Goal: Task Accomplishment & Management: Use online tool/utility

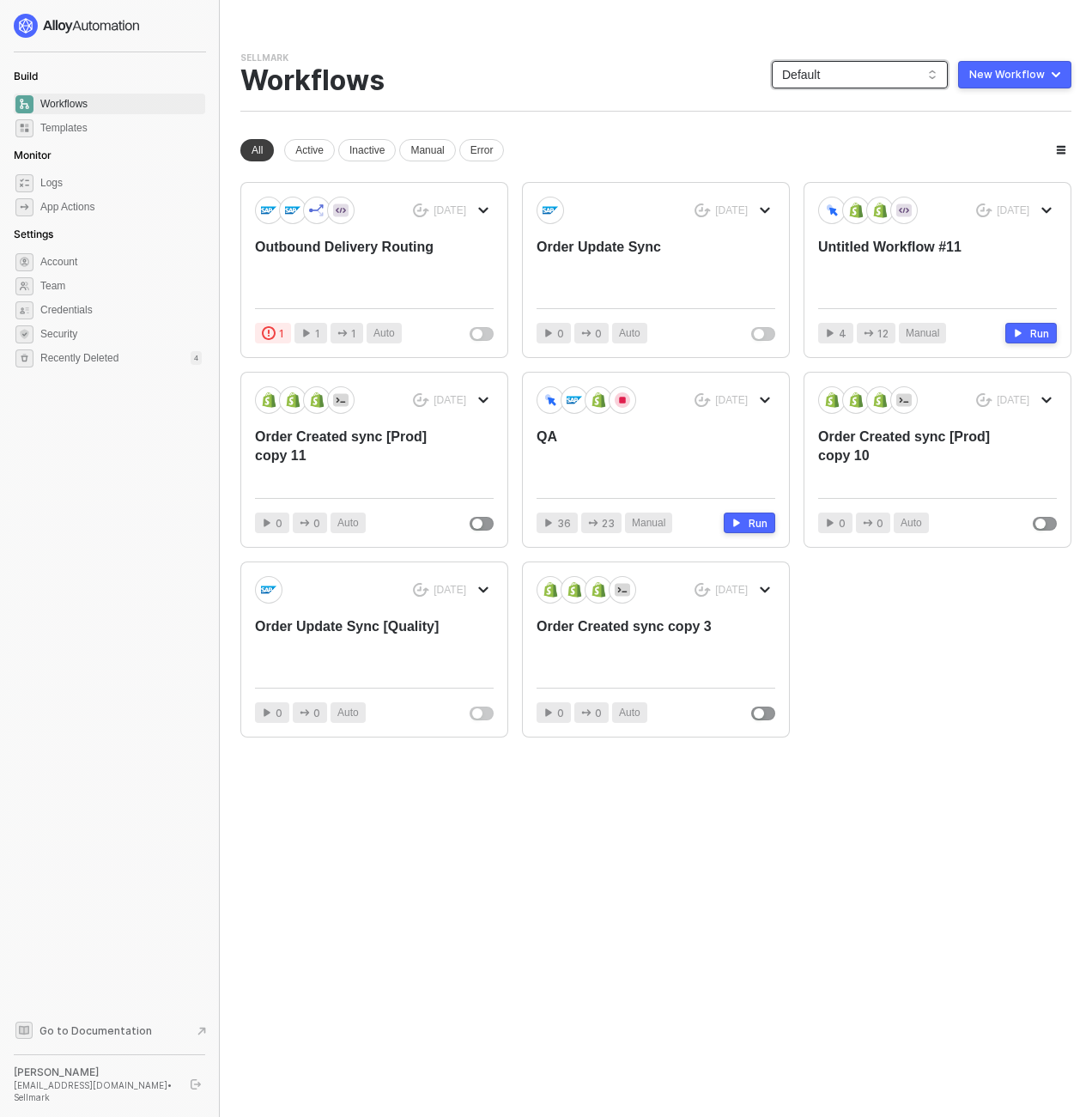
click at [832, 74] on span "Default" at bounding box center [859, 74] width 155 height 26
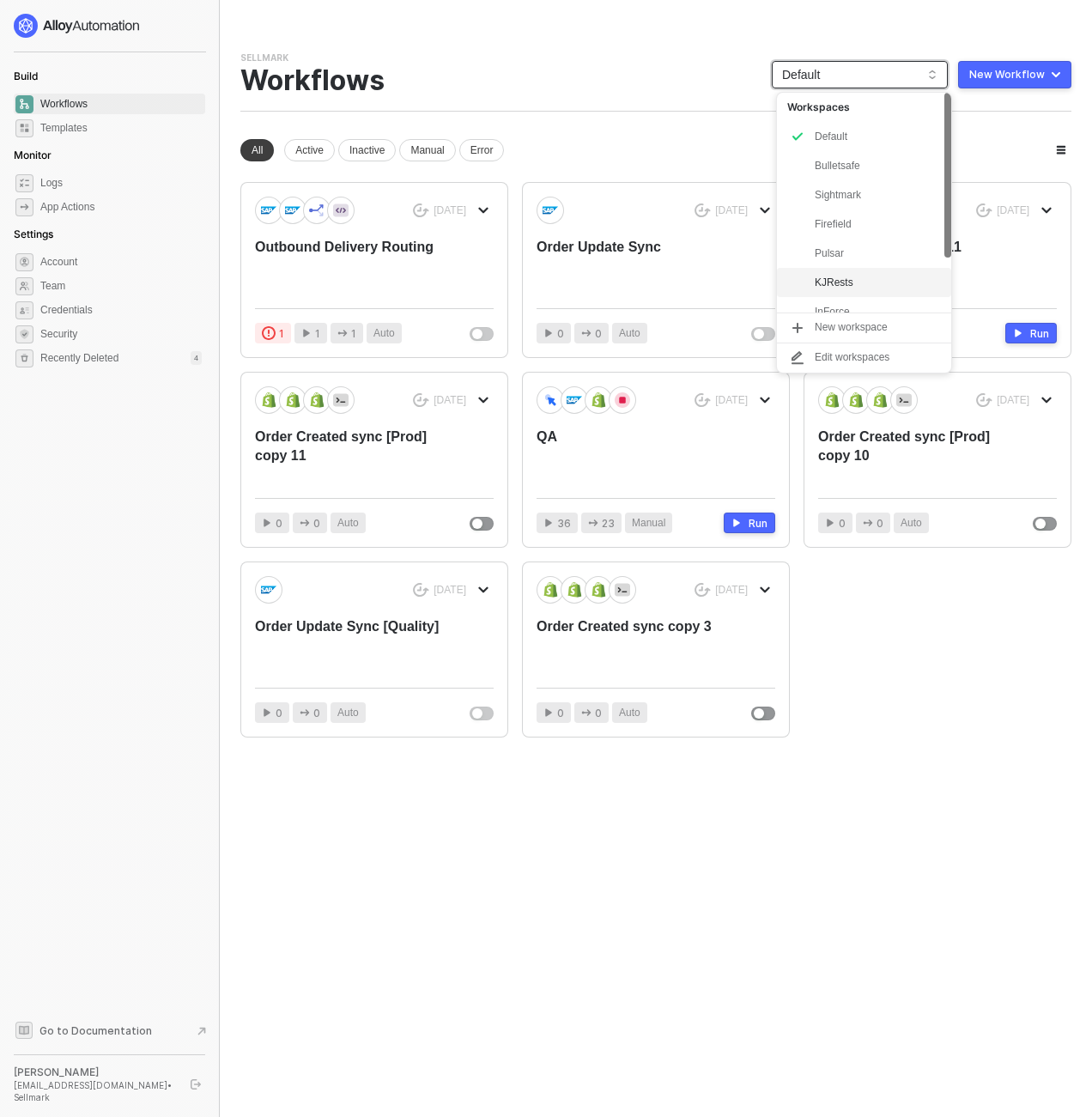
click at [836, 270] on div "KJRests" at bounding box center [864, 282] width 174 height 29
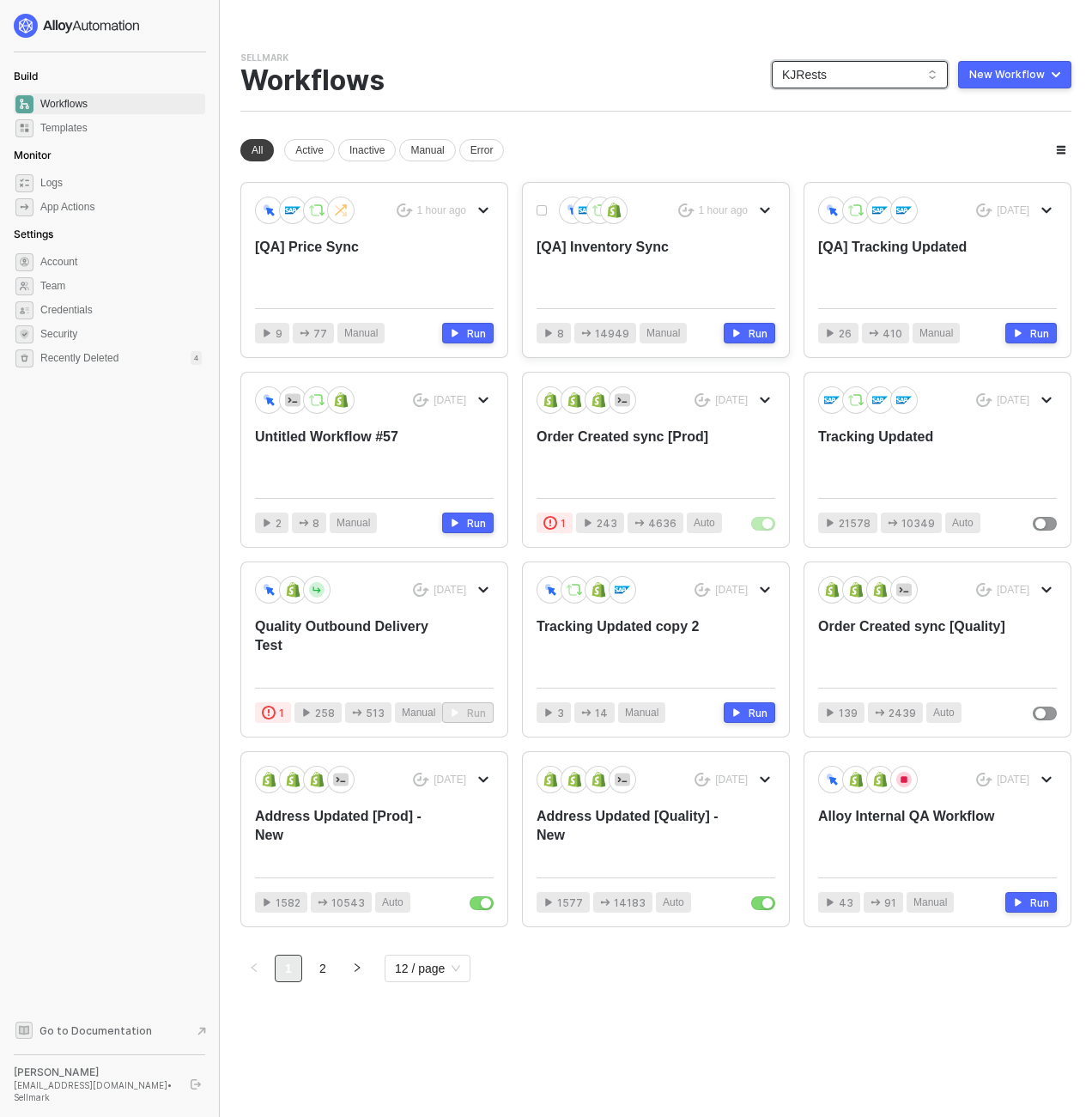
click at [609, 253] on div "[QA] Inventory Sync" at bounding box center [631, 267] width 190 height 57
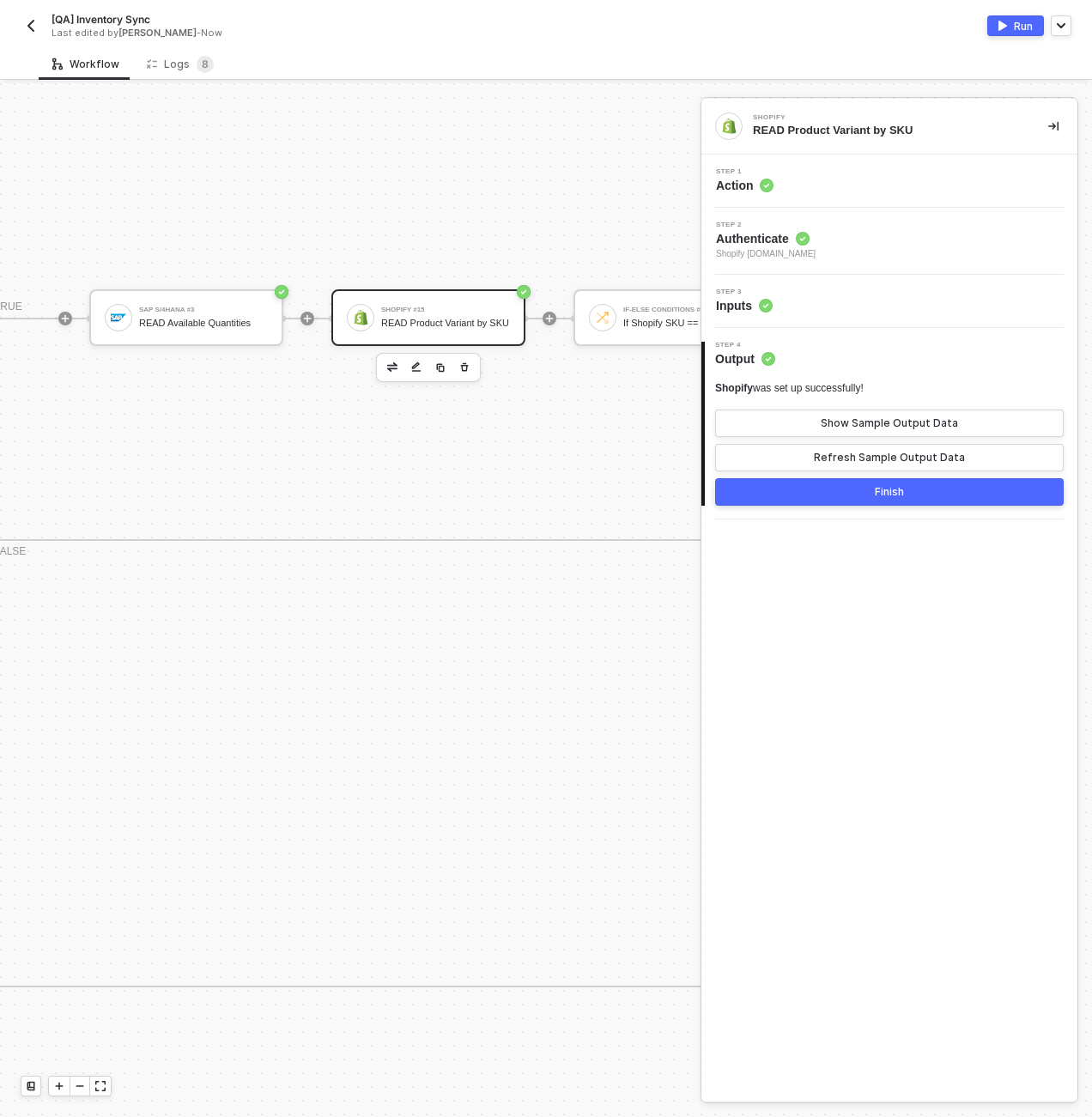
scroll to position [578, 1271]
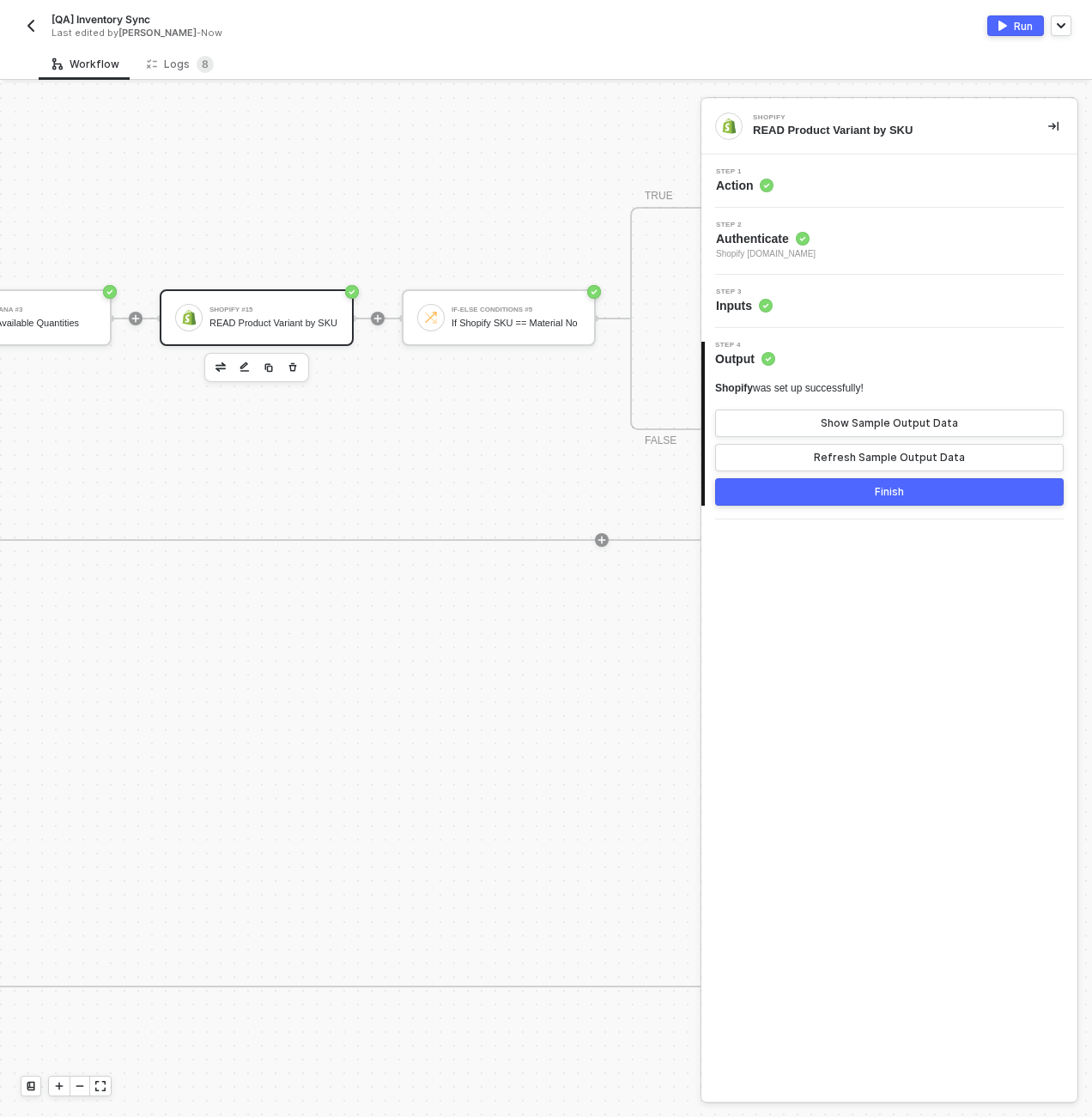
click at [236, 318] on div "READ Product Variant by SKU" at bounding box center [274, 323] width 128 height 12
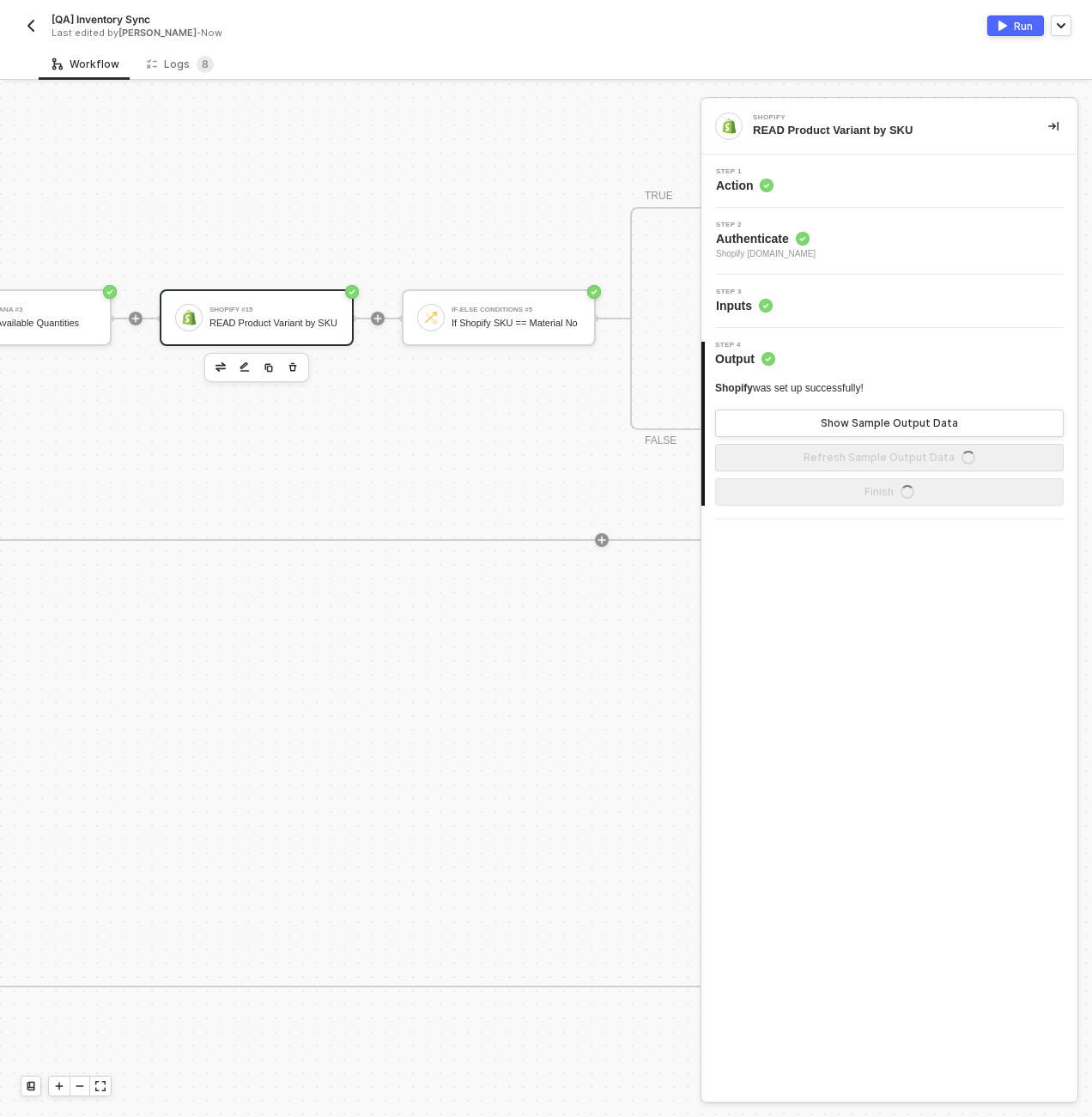
click at [844, 182] on div "Step 1 Action" at bounding box center [892, 181] width 372 height 26
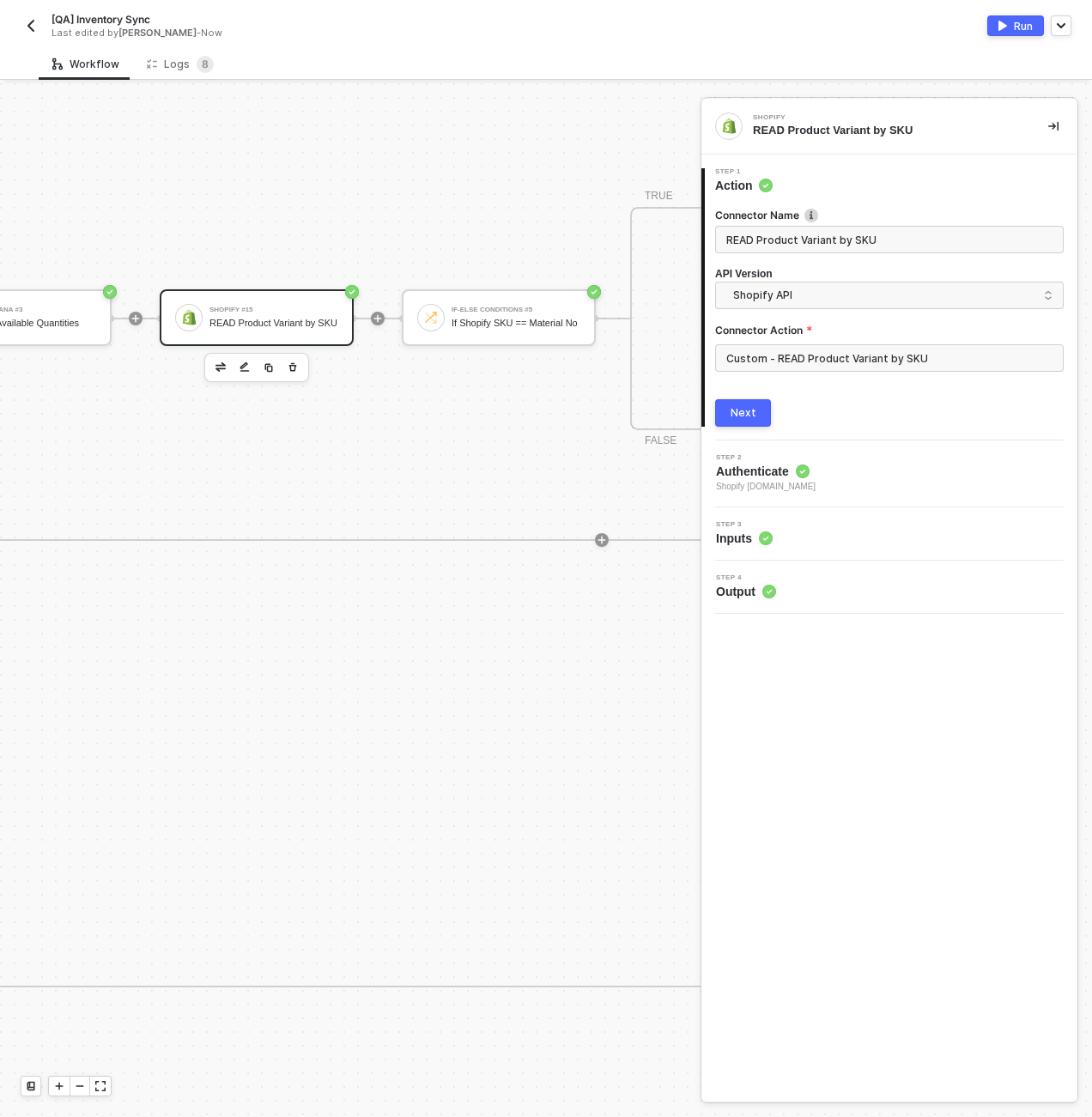
click at [756, 418] on button "Next" at bounding box center [743, 413] width 56 height 27
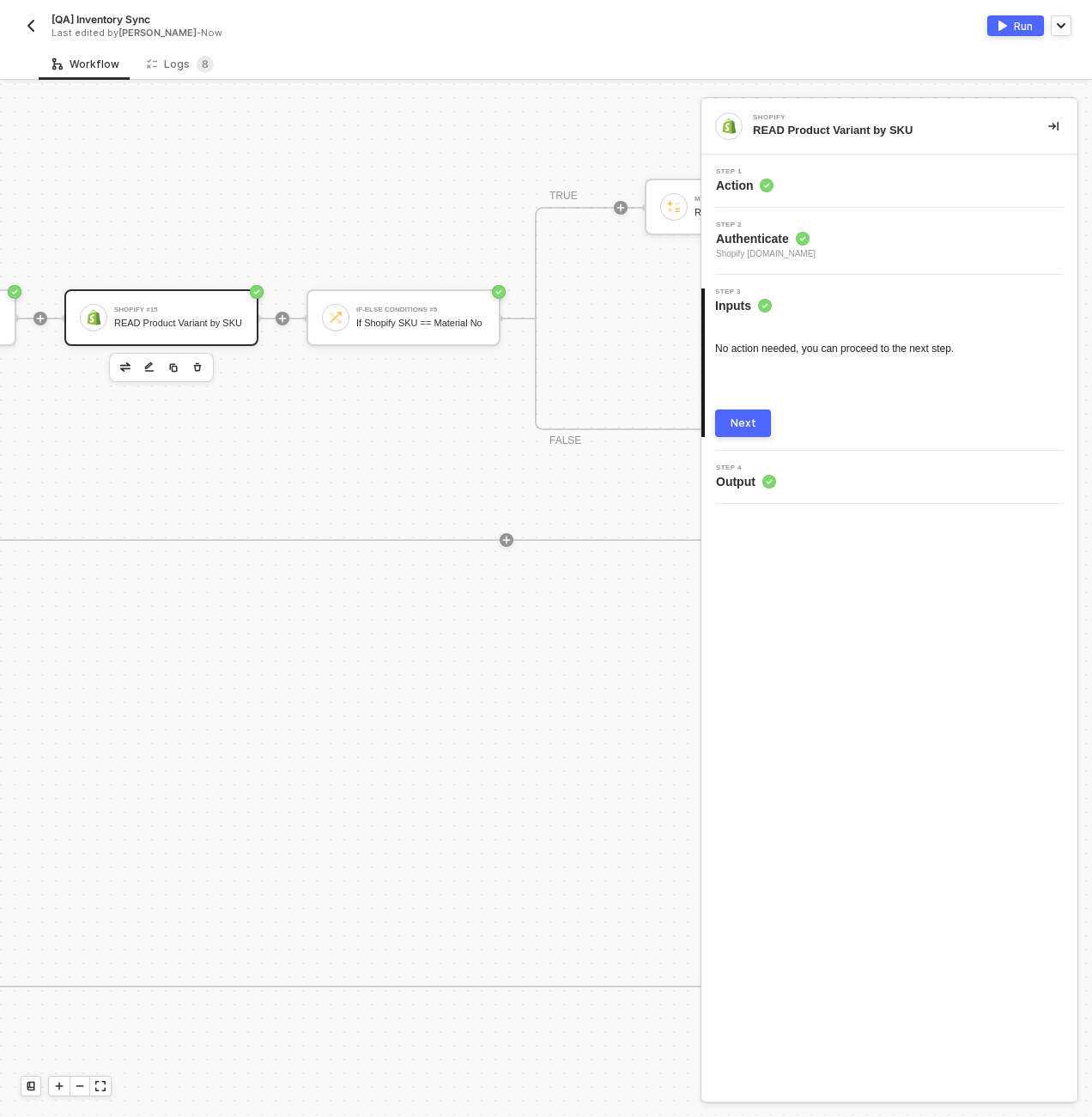
scroll to position [578, 1167]
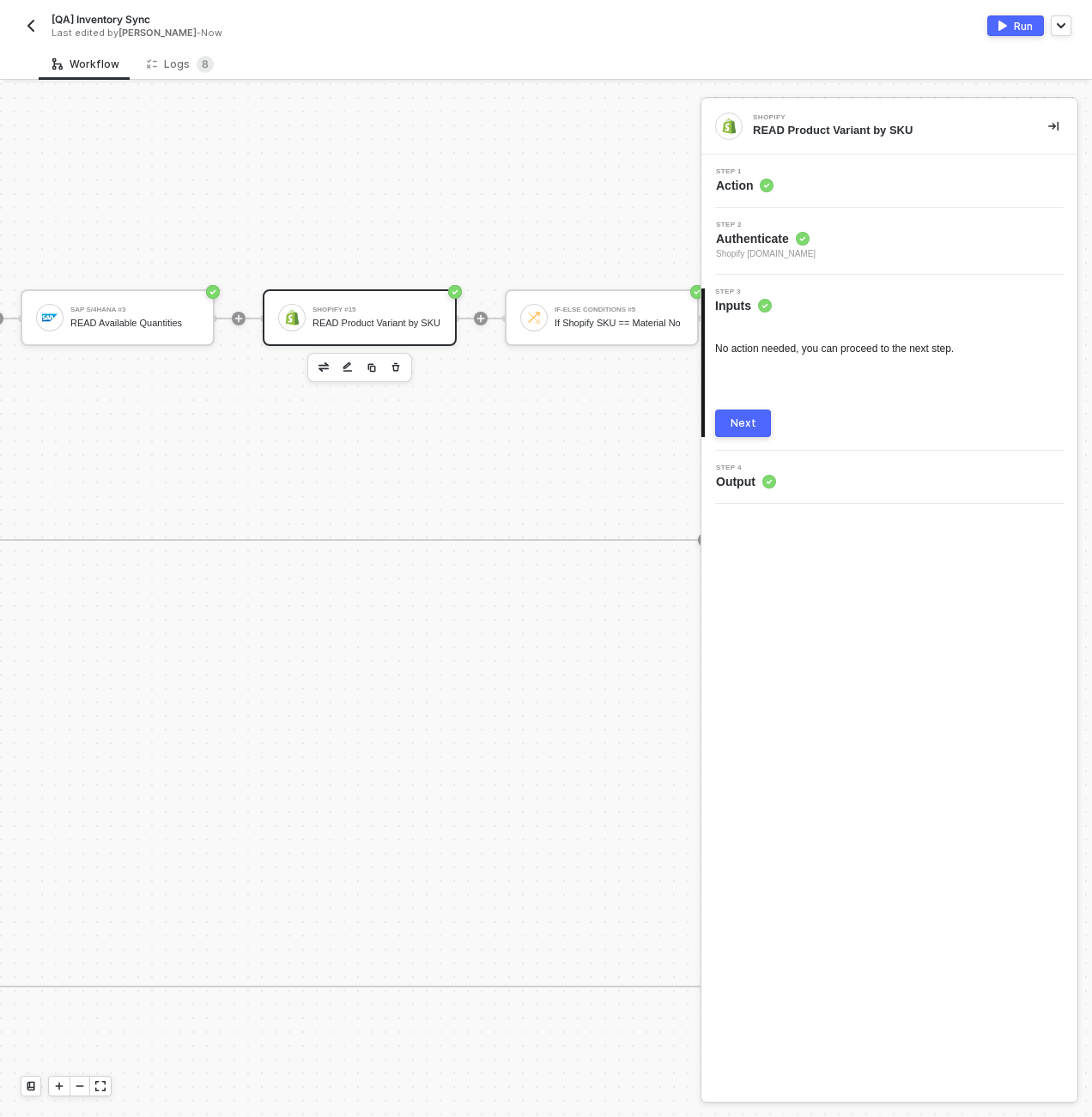
click at [851, 172] on div "Step 1 Action" at bounding box center [892, 181] width 372 height 26
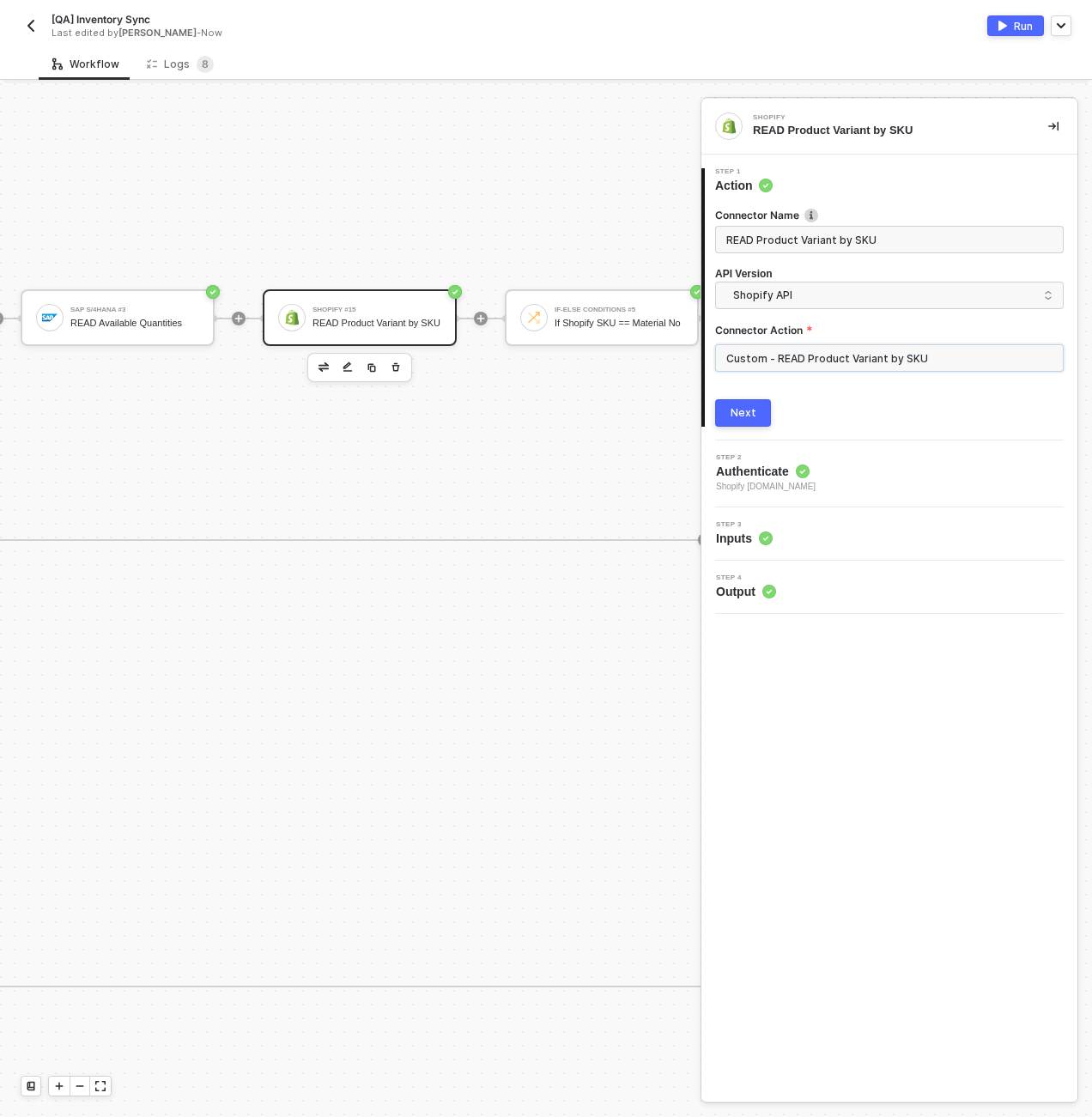
click at [865, 361] on input "Custom - READ Product Variant by SKU" at bounding box center [890, 358] width 349 height 27
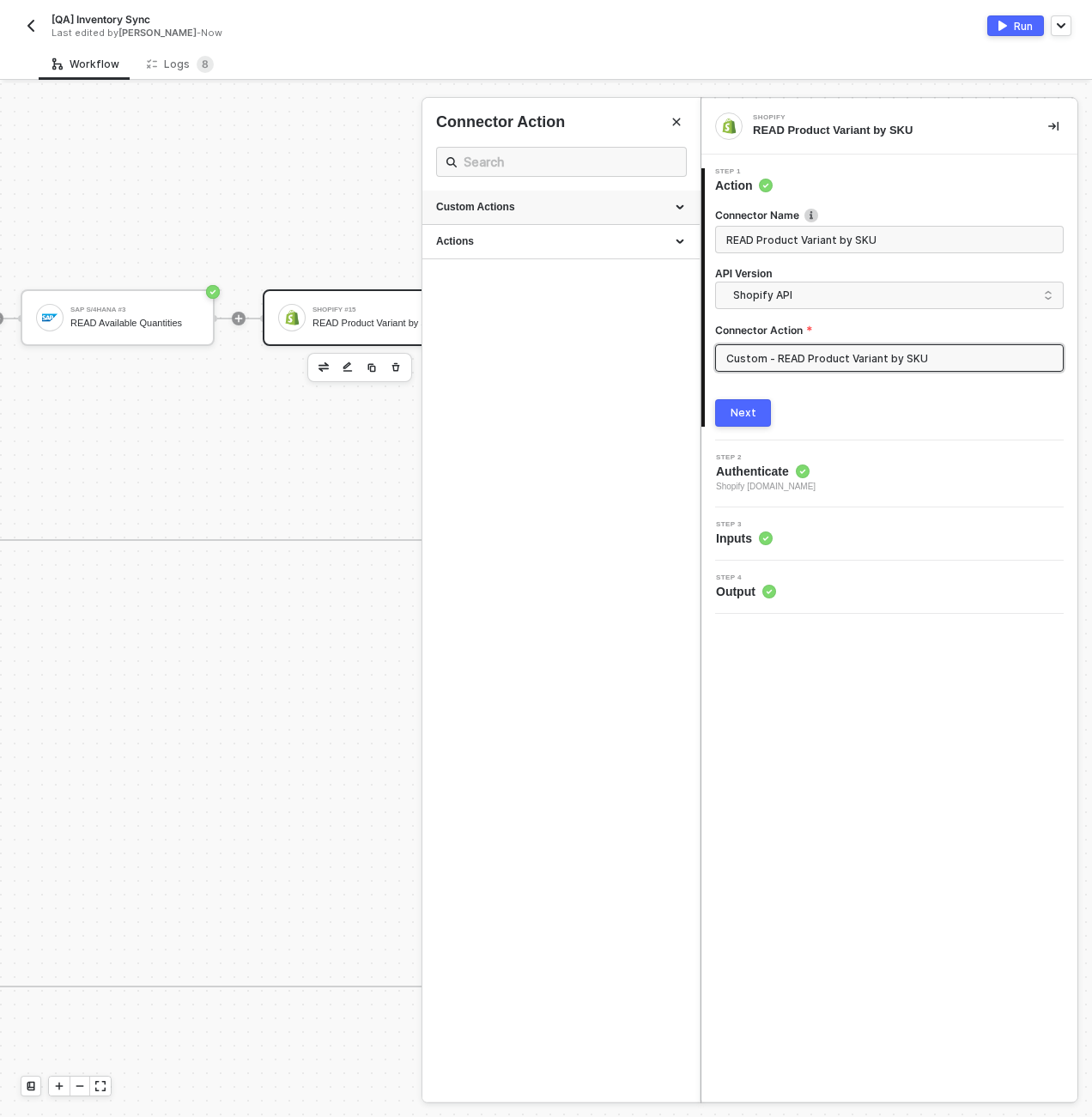
click at [680, 201] on div "Custom Actions" at bounding box center [561, 207] width 250 height 14
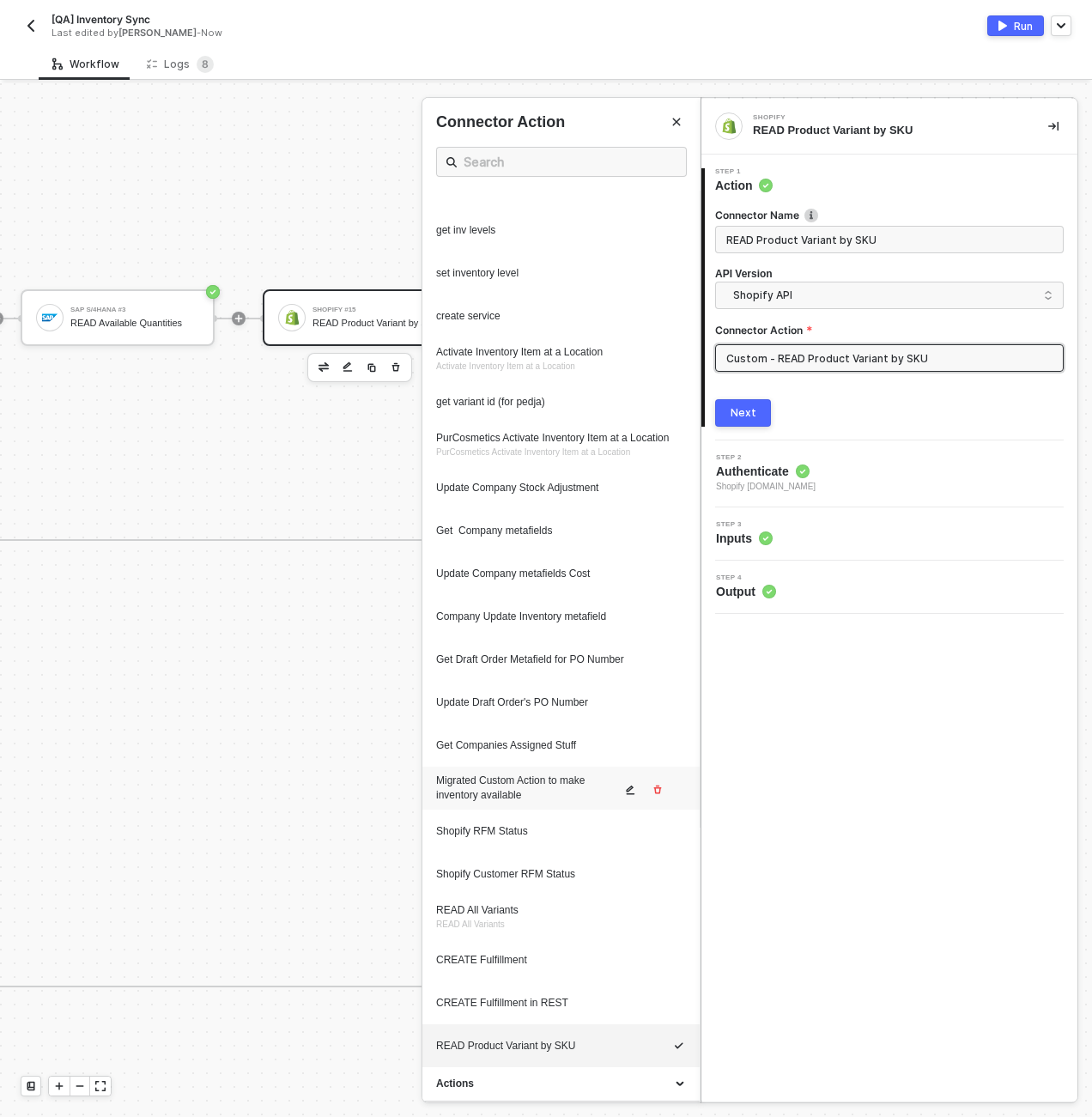
scroll to position [288, 0]
click at [625, 1049] on icon "icon-edit" at bounding box center [631, 1048] width 11 height 11
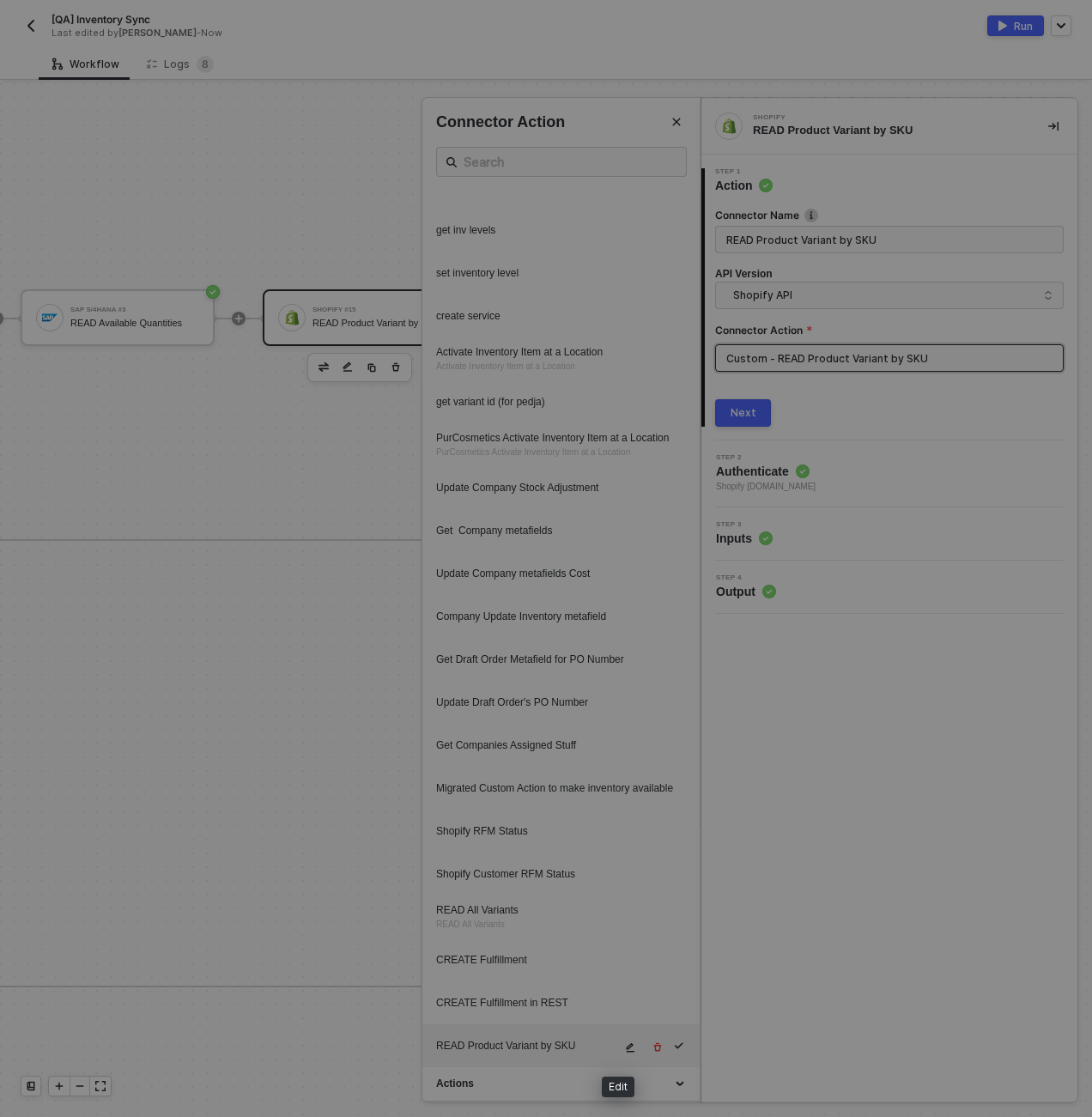
type textarea "HTTP/1.1 200 OK { "data": { "productVariants": { "edges": [ { "node": { "id": "…"
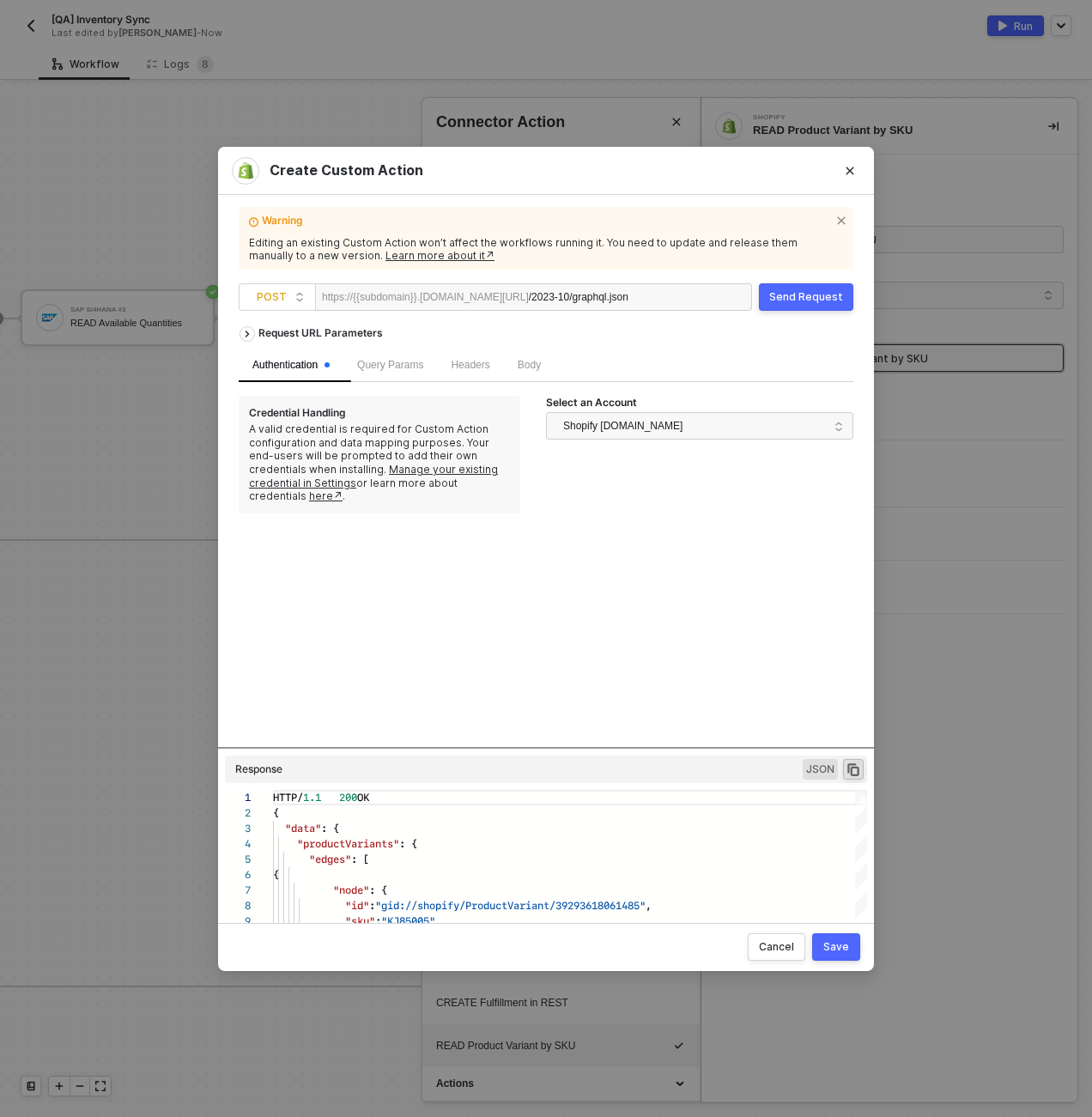
click at [553, 361] on div "Body" at bounding box center [529, 366] width 50 height 34
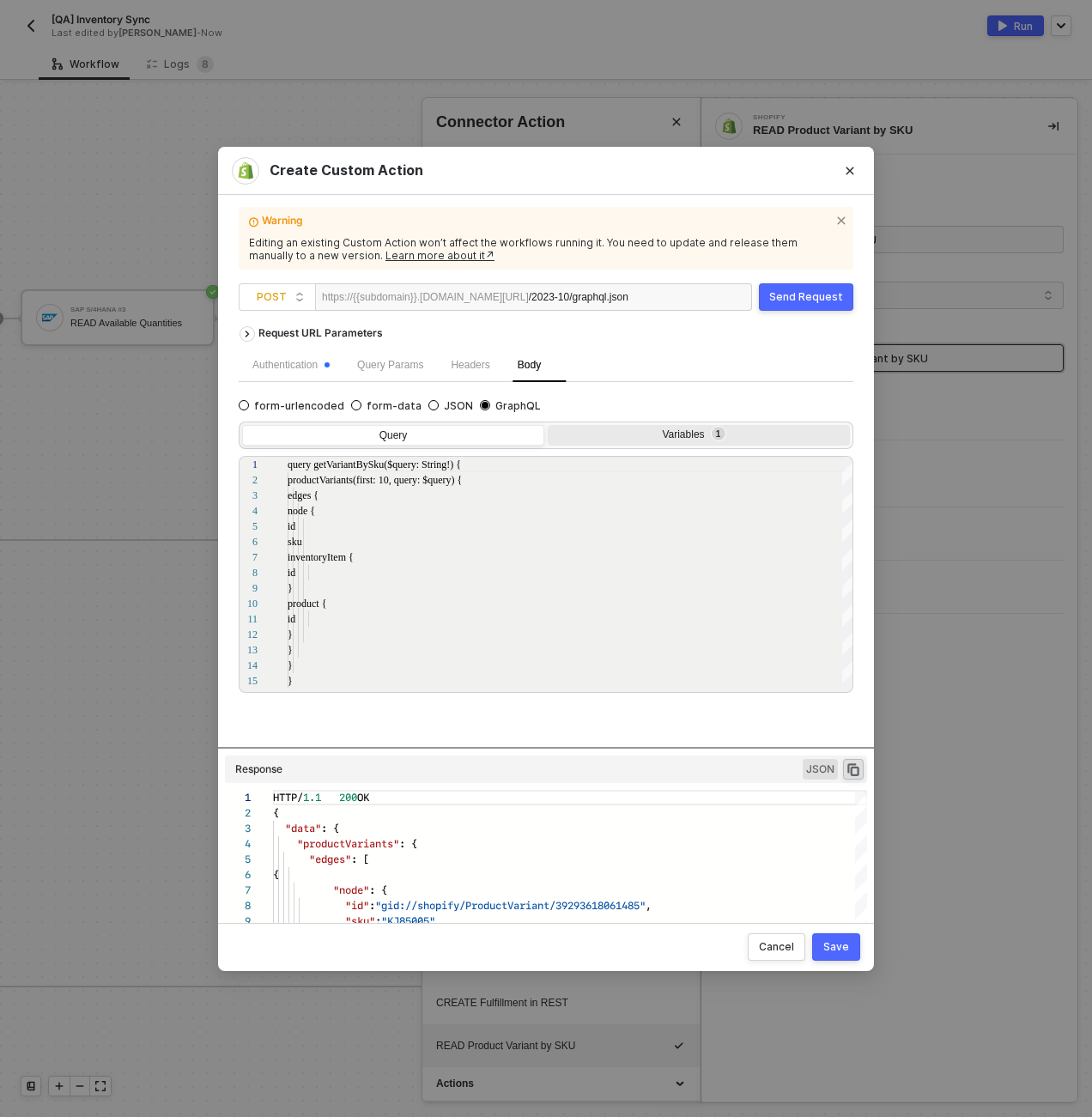
click at [656, 425] on div "Variables 1" at bounding box center [698, 437] width 302 height 24
click at [547, 425] on input "Variables 1" at bounding box center [547, 425] width 0 height 0
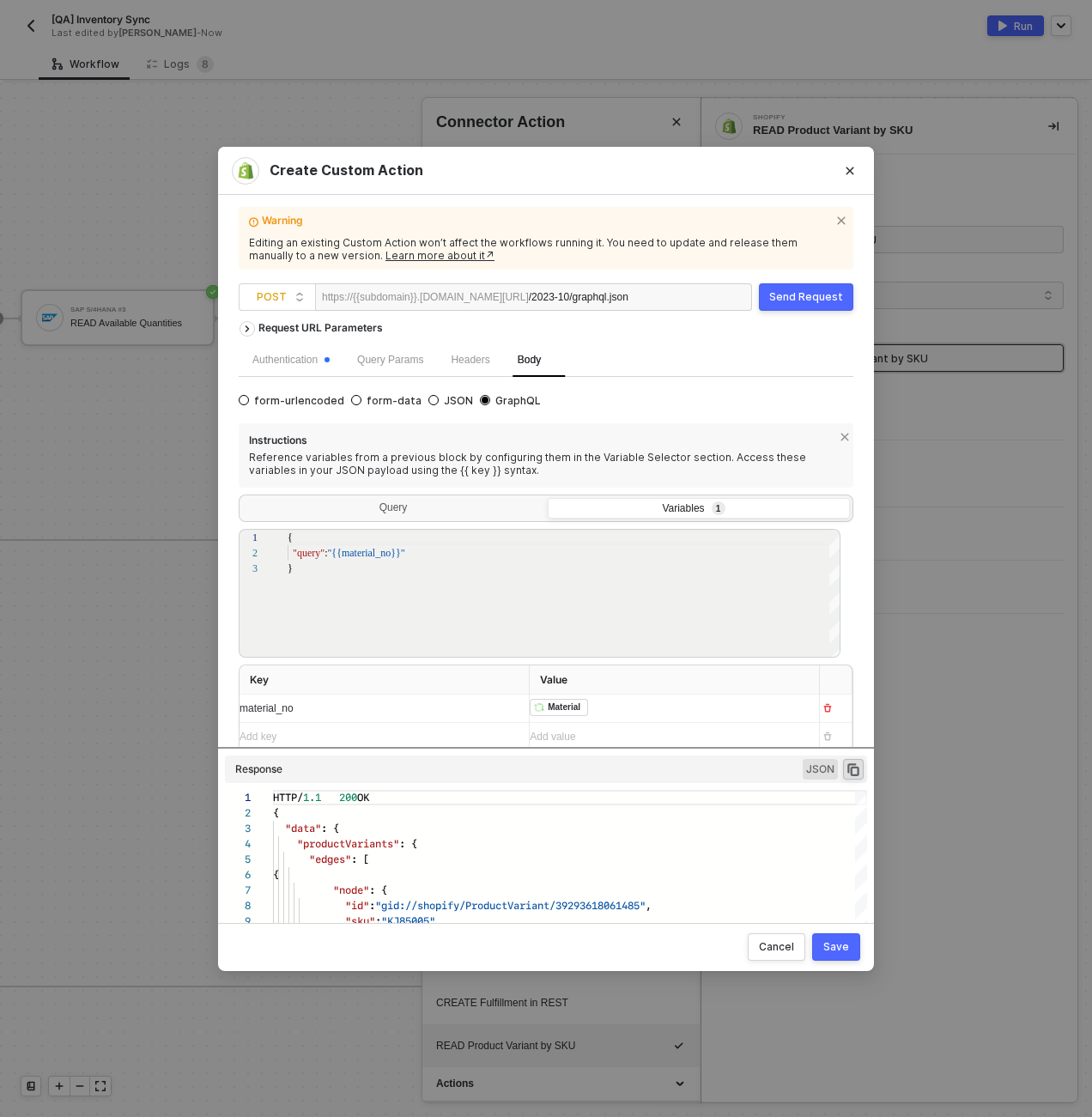
scroll to position [10, 0]
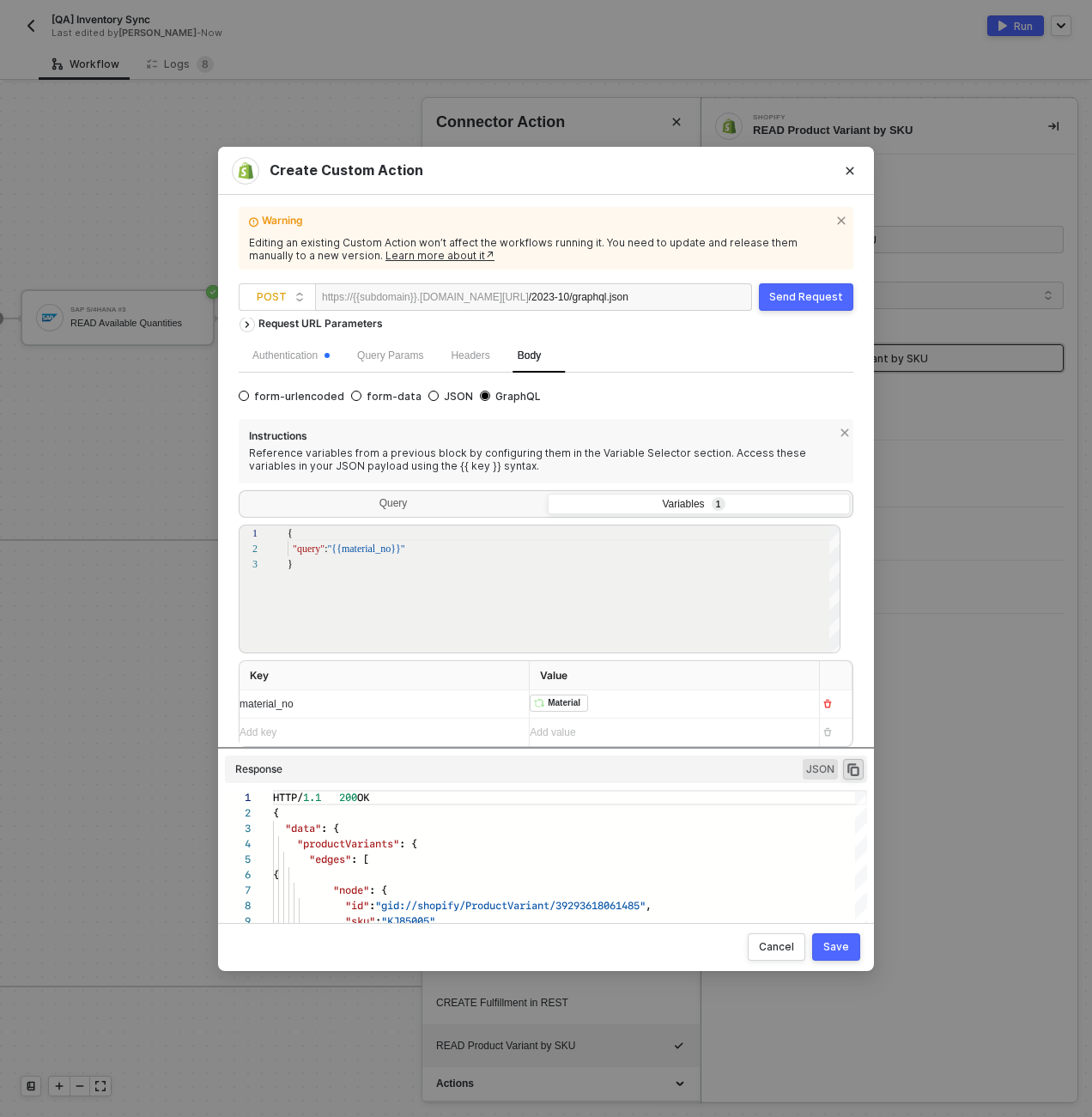
click at [633, 700] on div "﻿ ﻿ Material ﻿" at bounding box center [667, 703] width 275 height 27
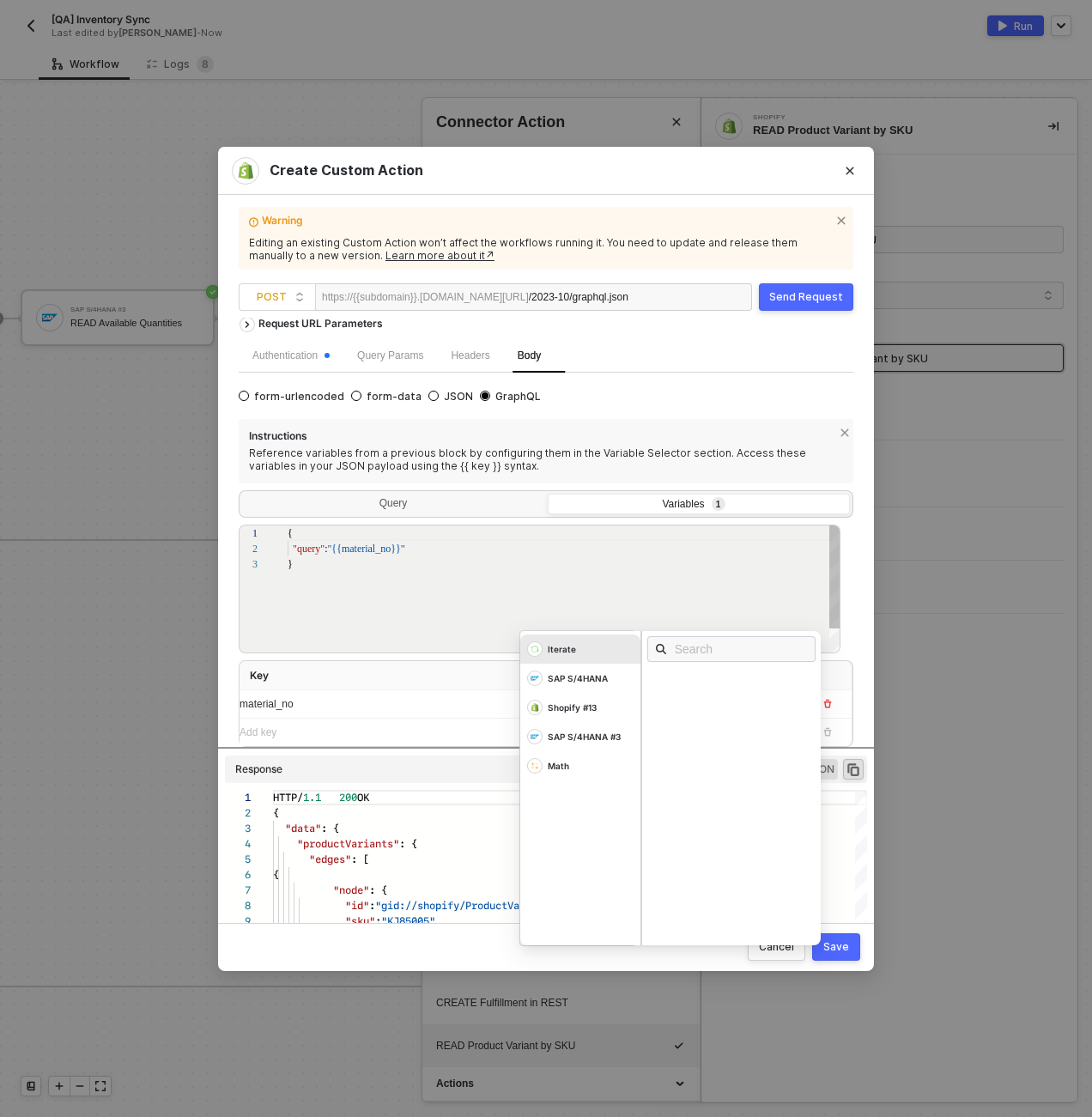
scroll to position [31, 5]
click at [439, 648] on div "{ "query" : "{{material_no}}" }" at bounding box center [564, 605] width 554 height 159
click at [566, 707] on div "KJ85005K Iterate SAP S/4HANA Shopify #13 SAP S/4HANA #3 Math" at bounding box center [667, 703] width 275 height 27
click at [442, 659] on div "Instructions Reference variables from a previous block by configuring them in t…" at bounding box center [546, 583] width 615 height 329
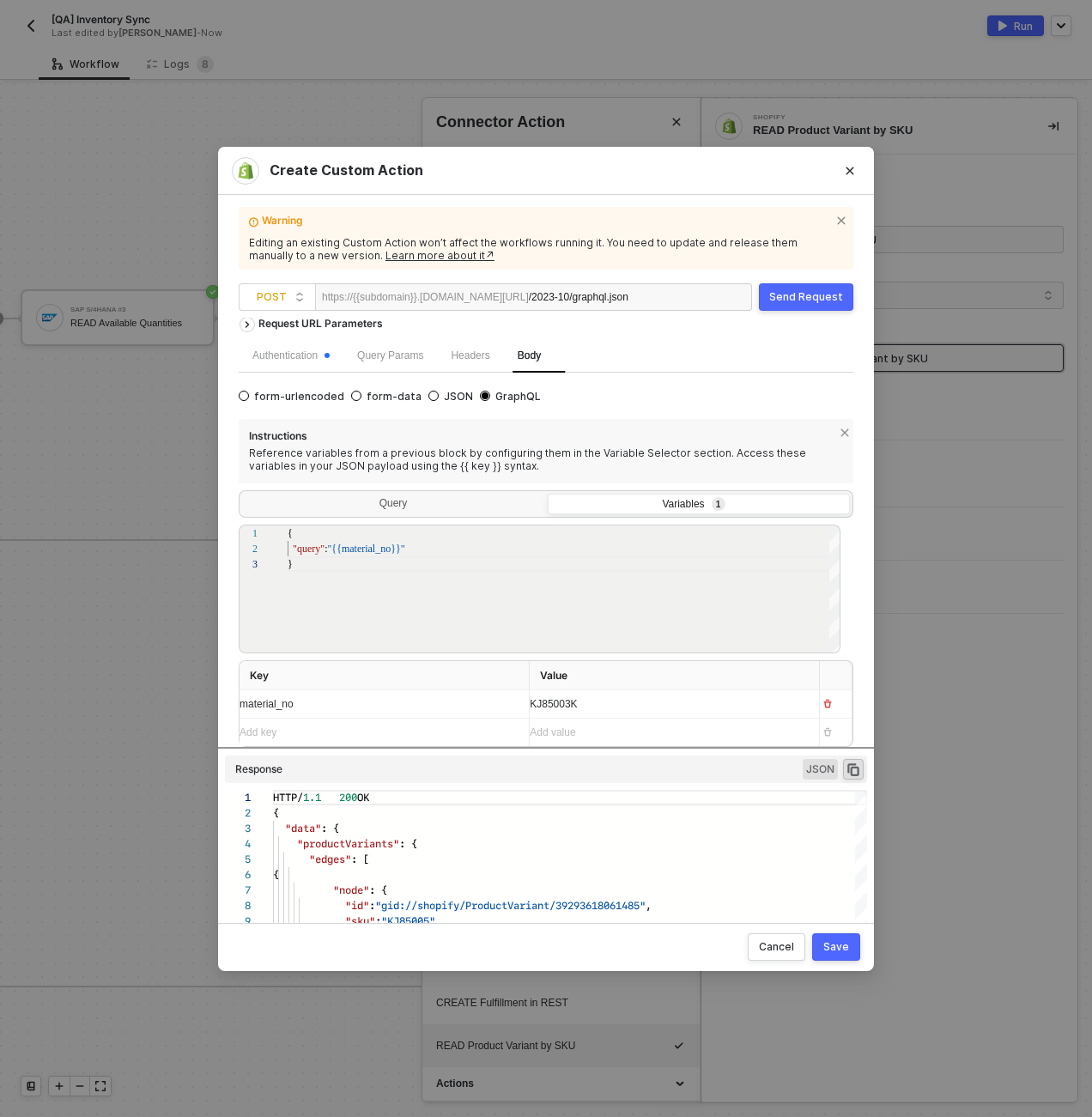
click at [798, 292] on div "Send Request" at bounding box center [806, 298] width 74 height 14
click at [832, 956] on button "Save" at bounding box center [836, 947] width 48 height 27
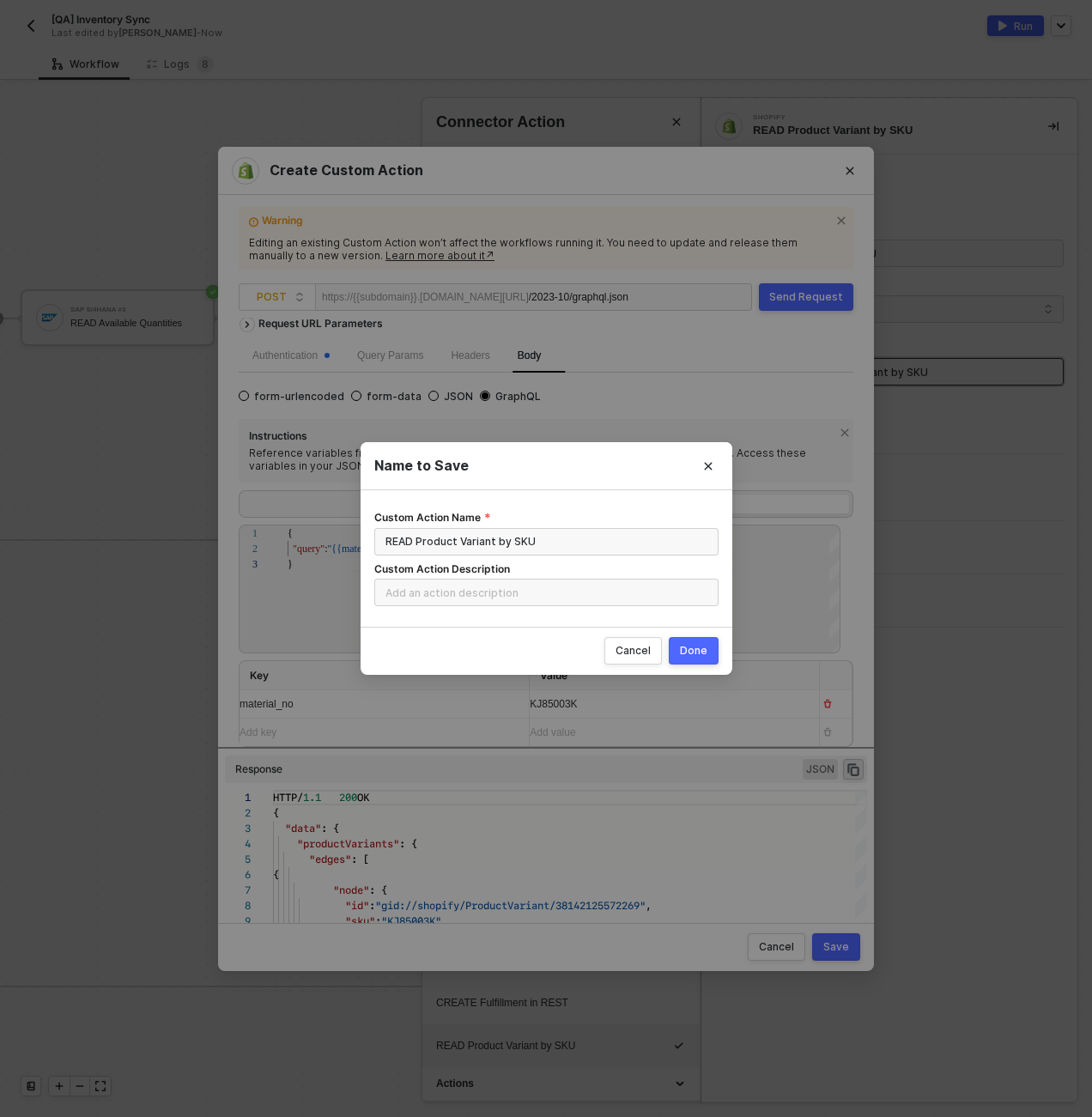
click at [687, 653] on div "Done" at bounding box center [693, 651] width 27 height 14
radio input "true"
radio input "false"
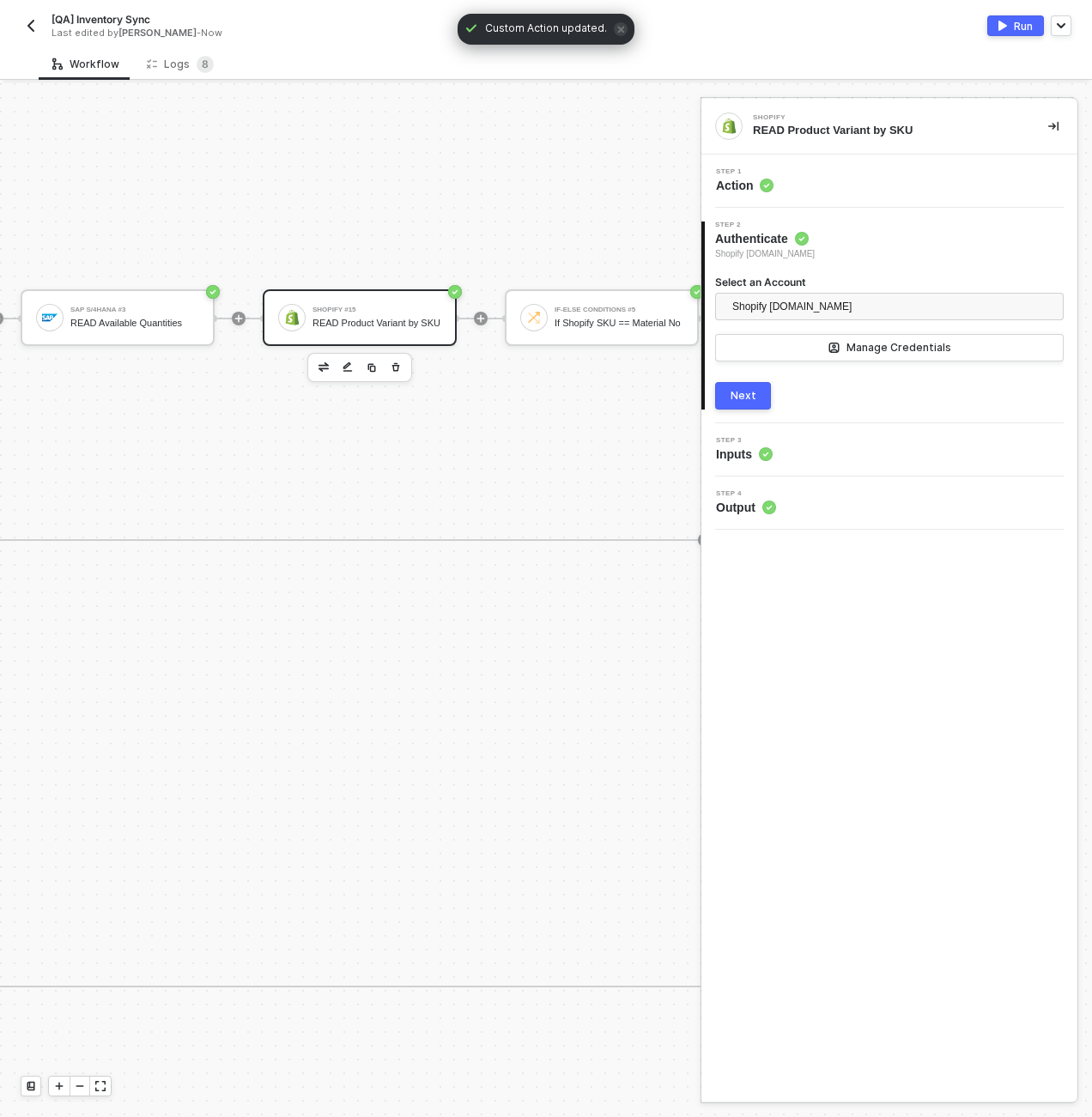
click at [313, 481] on div "TRUE SAP S/4HANA #3 READ Available Quantities Shopify #15 READ Product Variant …" at bounding box center [704, 430] width 1588 height 223
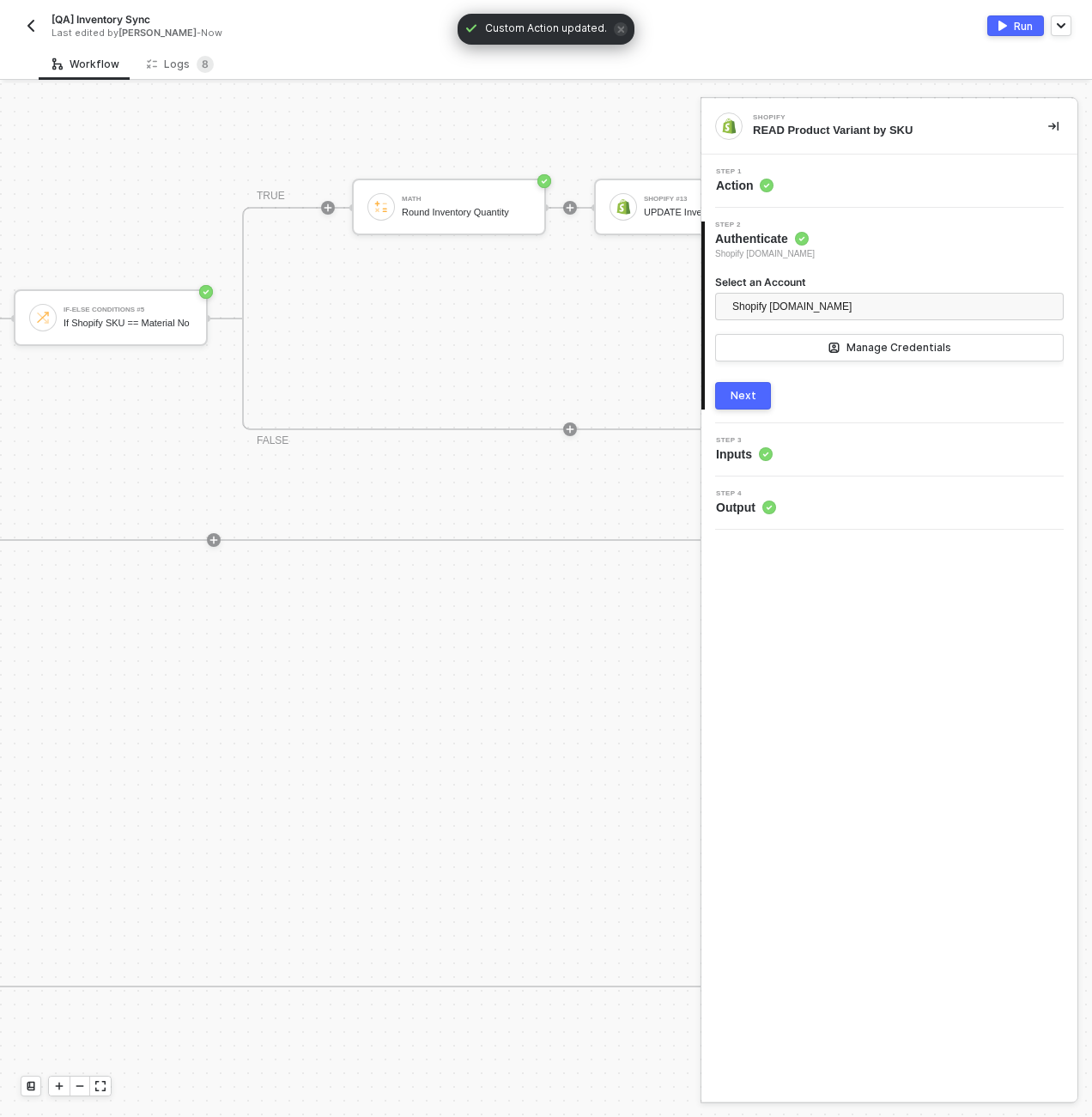
scroll to position [578, 1683]
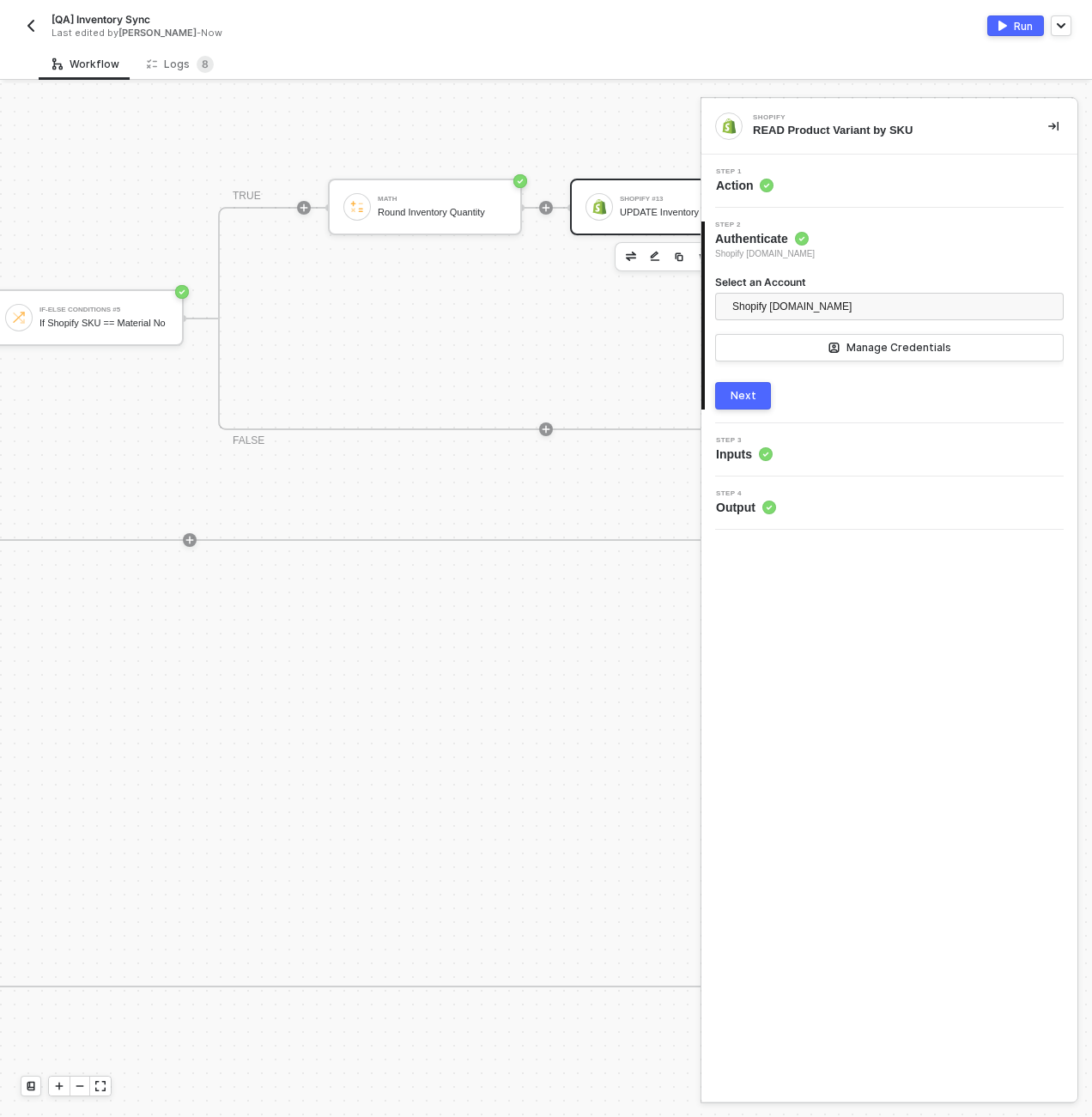
click at [631, 207] on div "UPDATE Inventory at Location" at bounding box center [684, 213] width 128 height 12
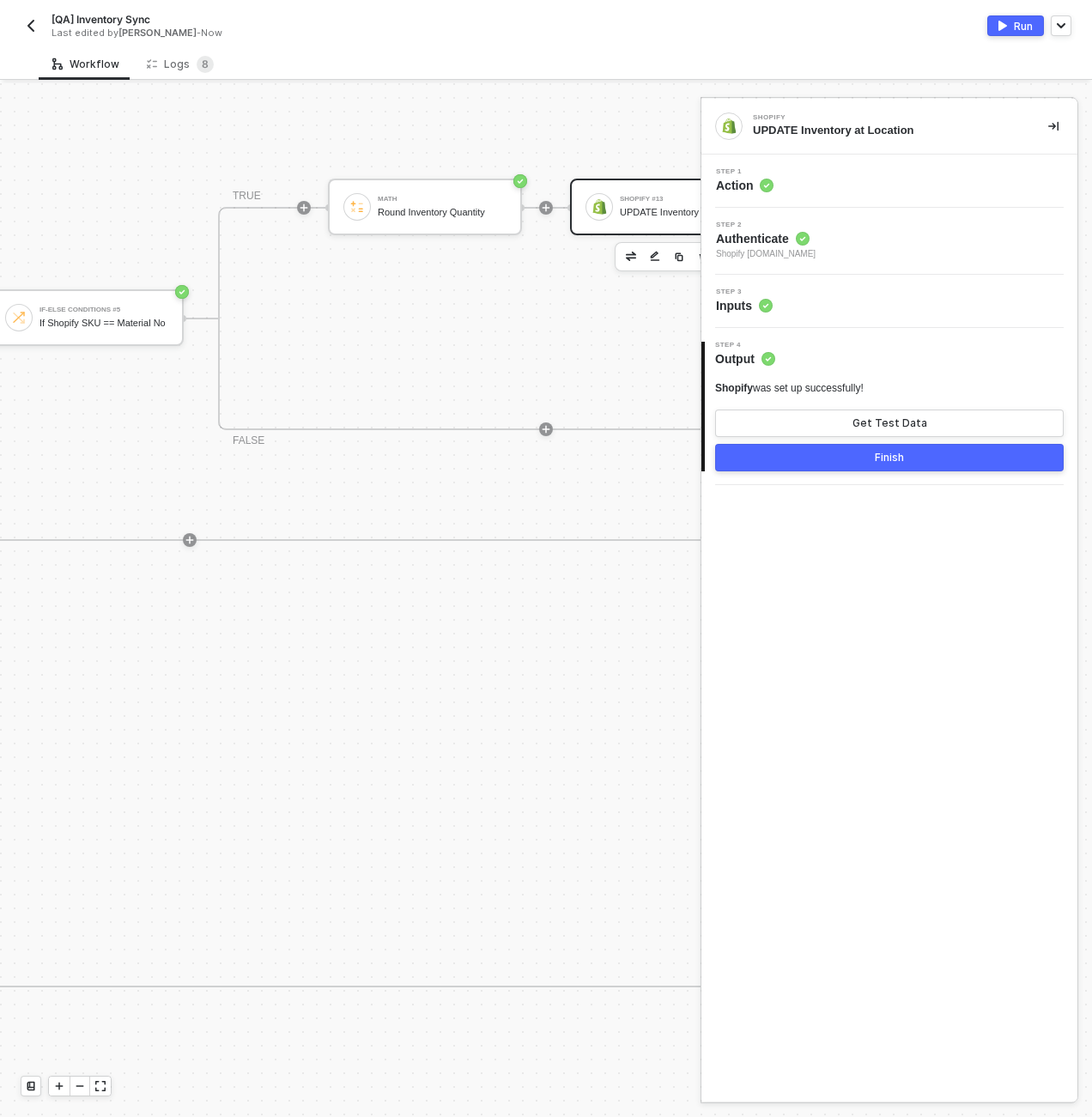
click at [811, 296] on div "Step 3 Inputs" at bounding box center [892, 301] width 372 height 26
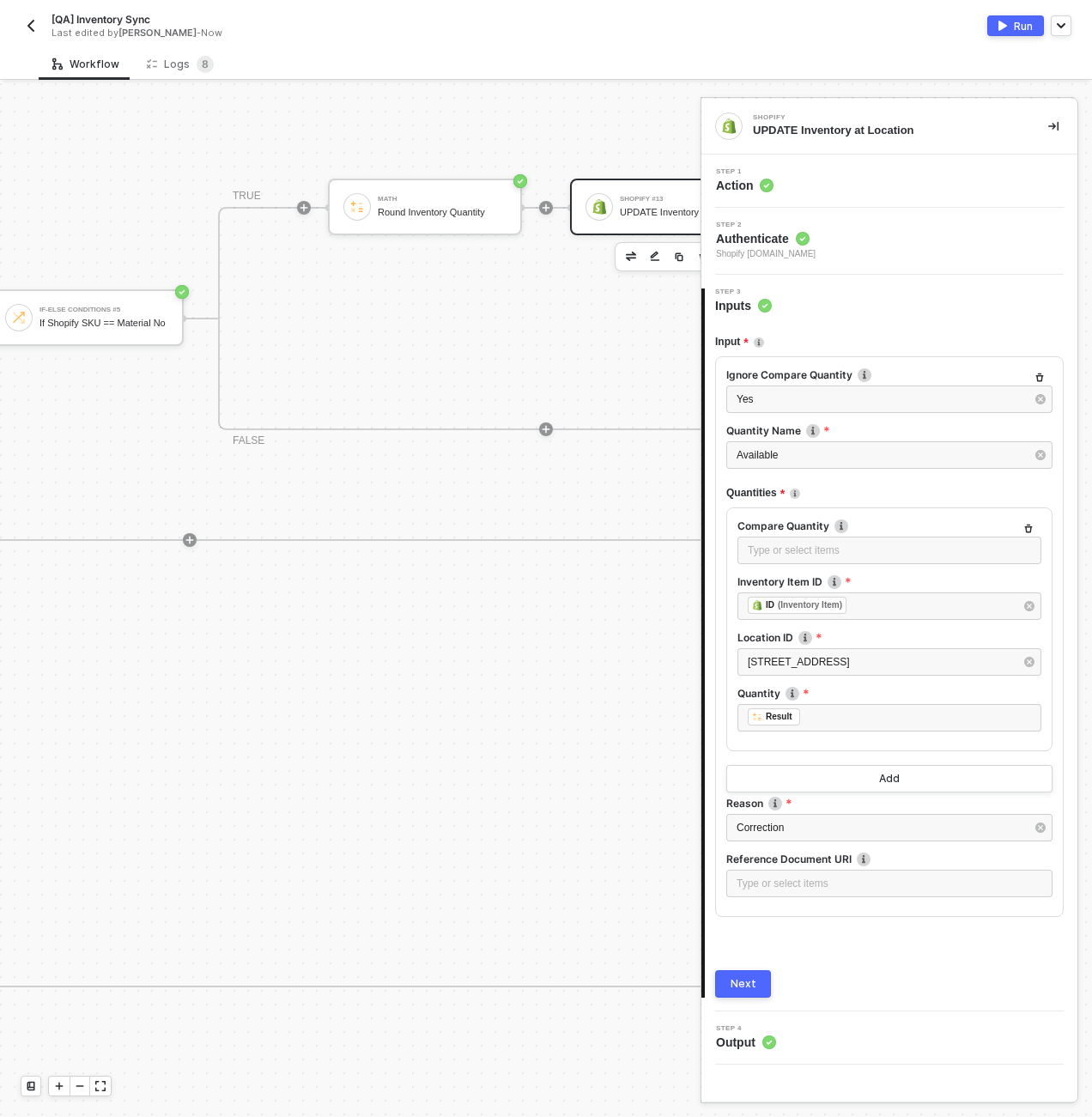
click at [518, 743] on div "If-Else Conditions #6 If Material No Contains 'KJ' TRUE SAP S/4HANA #3 READ Ava…" at bounding box center [75, 709] width 1878 height 558
click at [1009, 20] on button "Run" at bounding box center [1016, 25] width 57 height 20
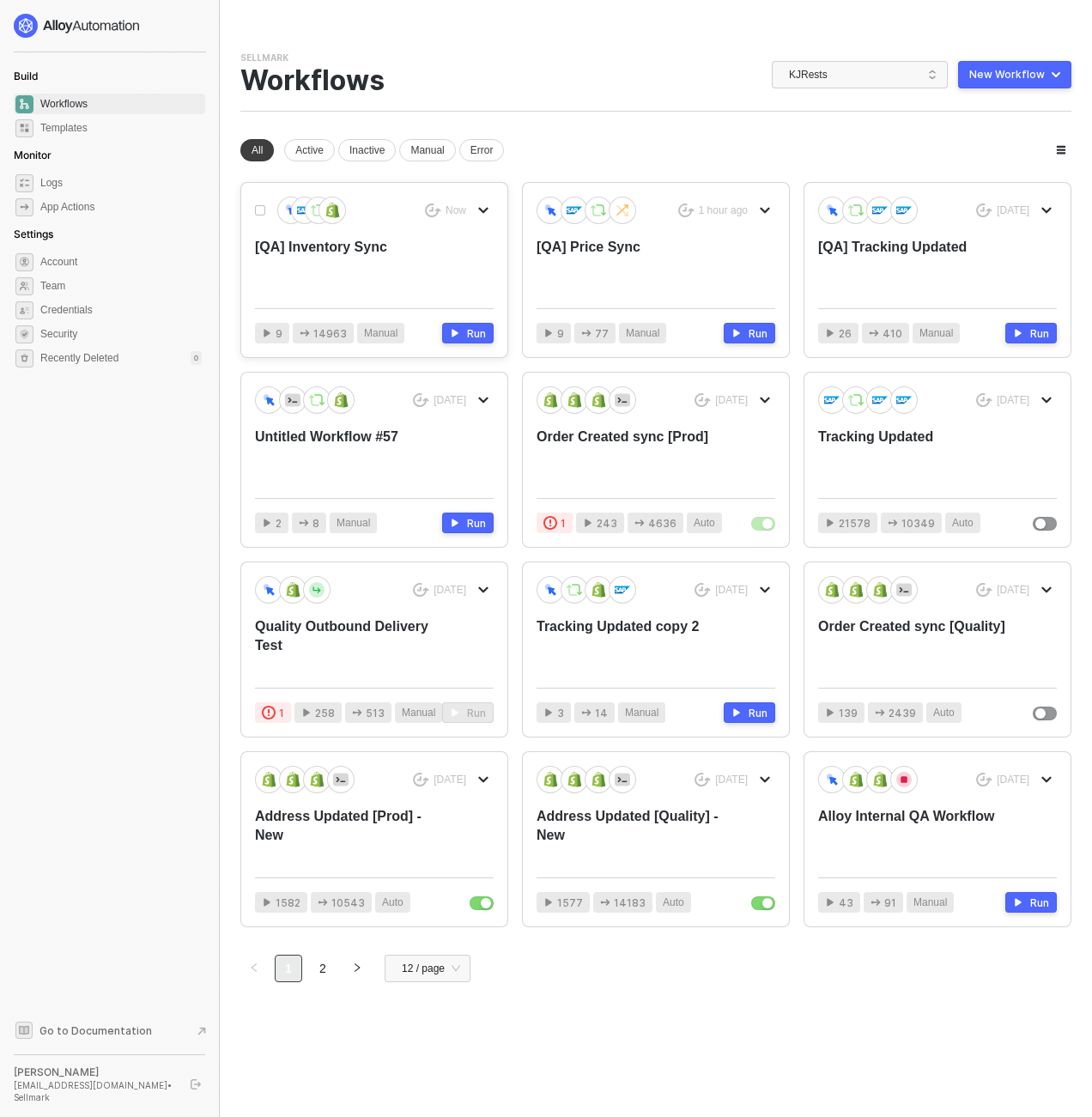
click at [307, 272] on div "[QA] Inventory Sync" at bounding box center [350, 267] width 190 height 57
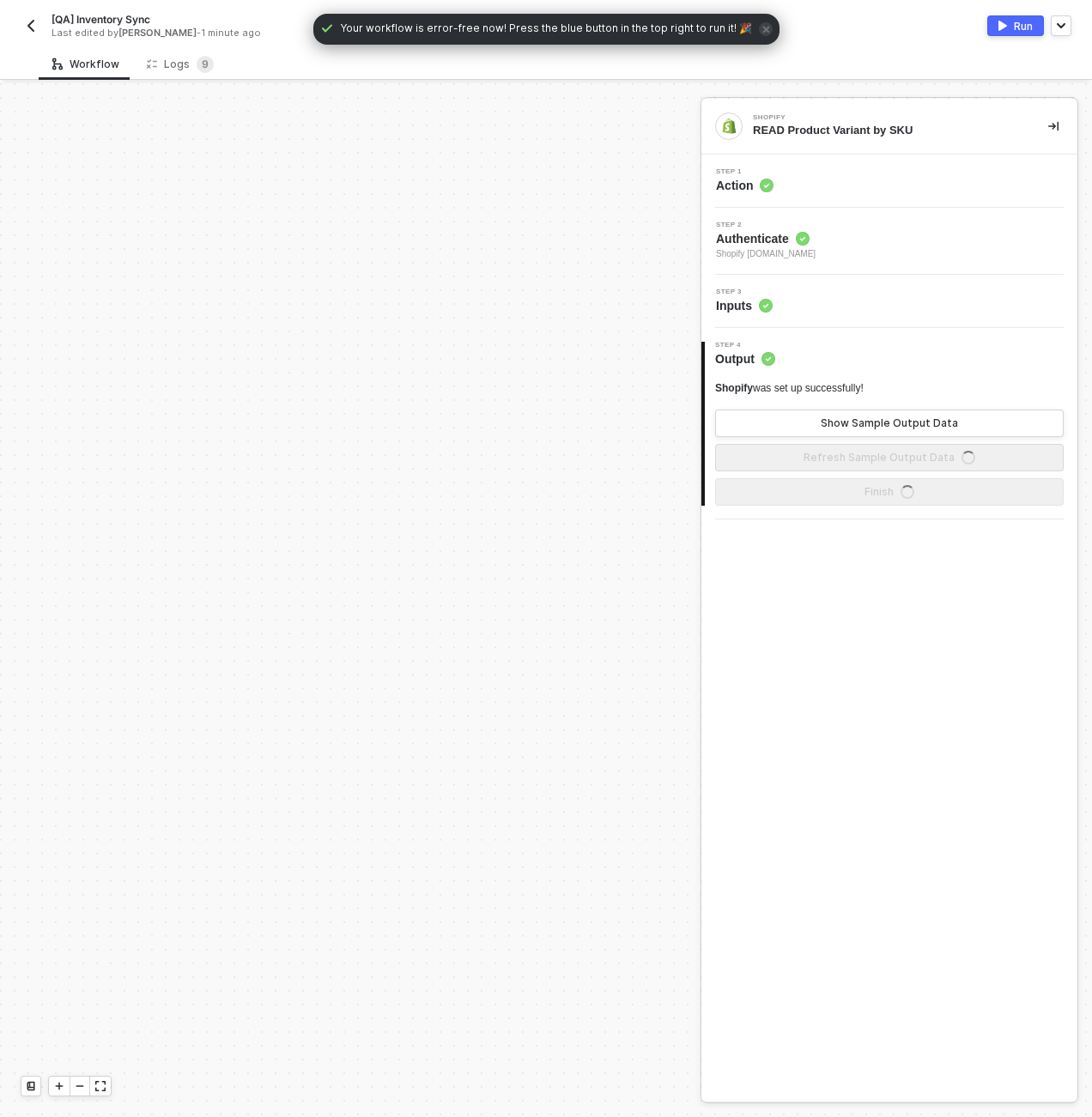
scroll to position [601, 0]
click at [187, 56] on div "Logs 9" at bounding box center [181, 64] width 67 height 17
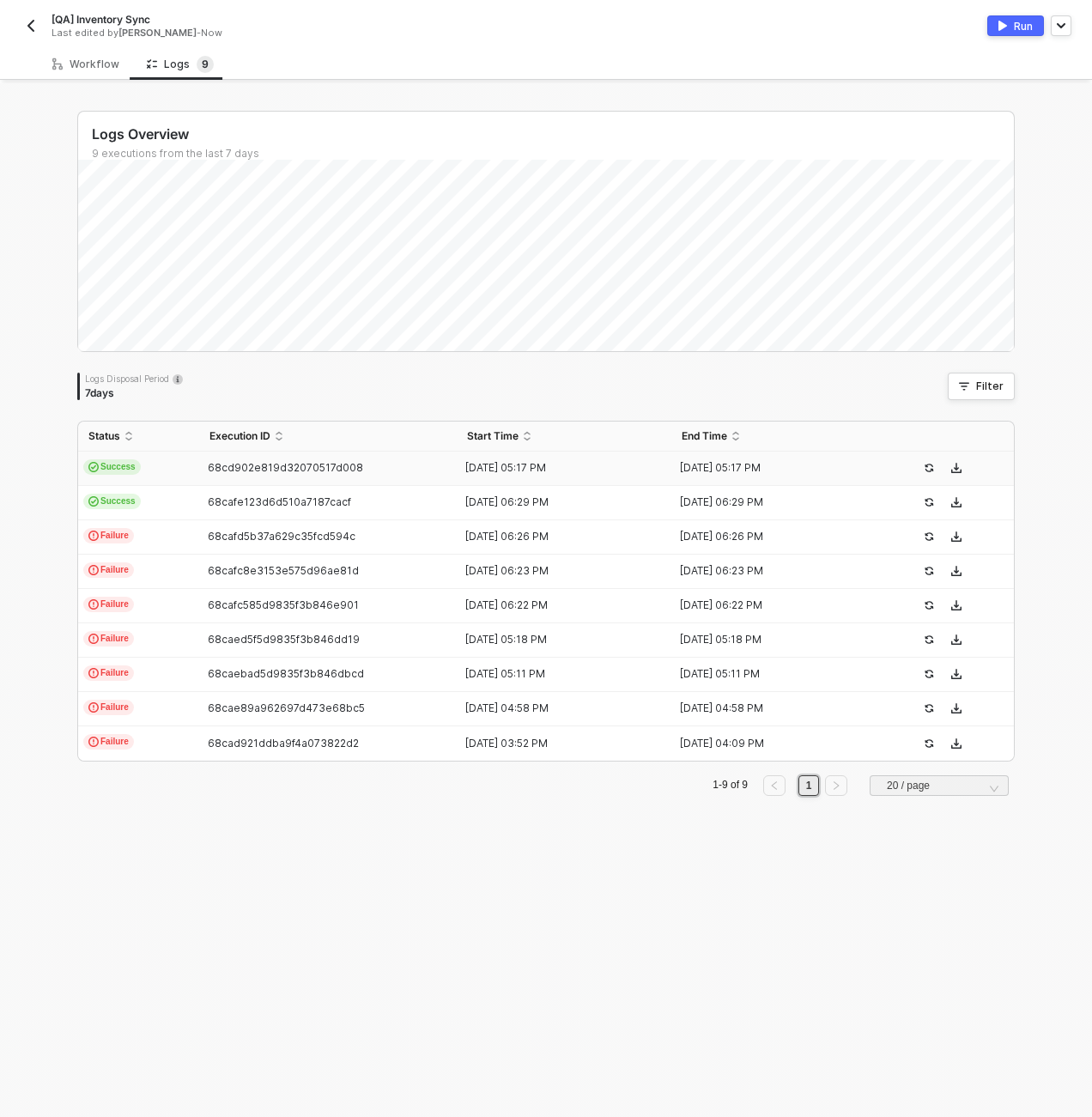
click at [157, 474] on td "Success" at bounding box center [138, 469] width 121 height 35
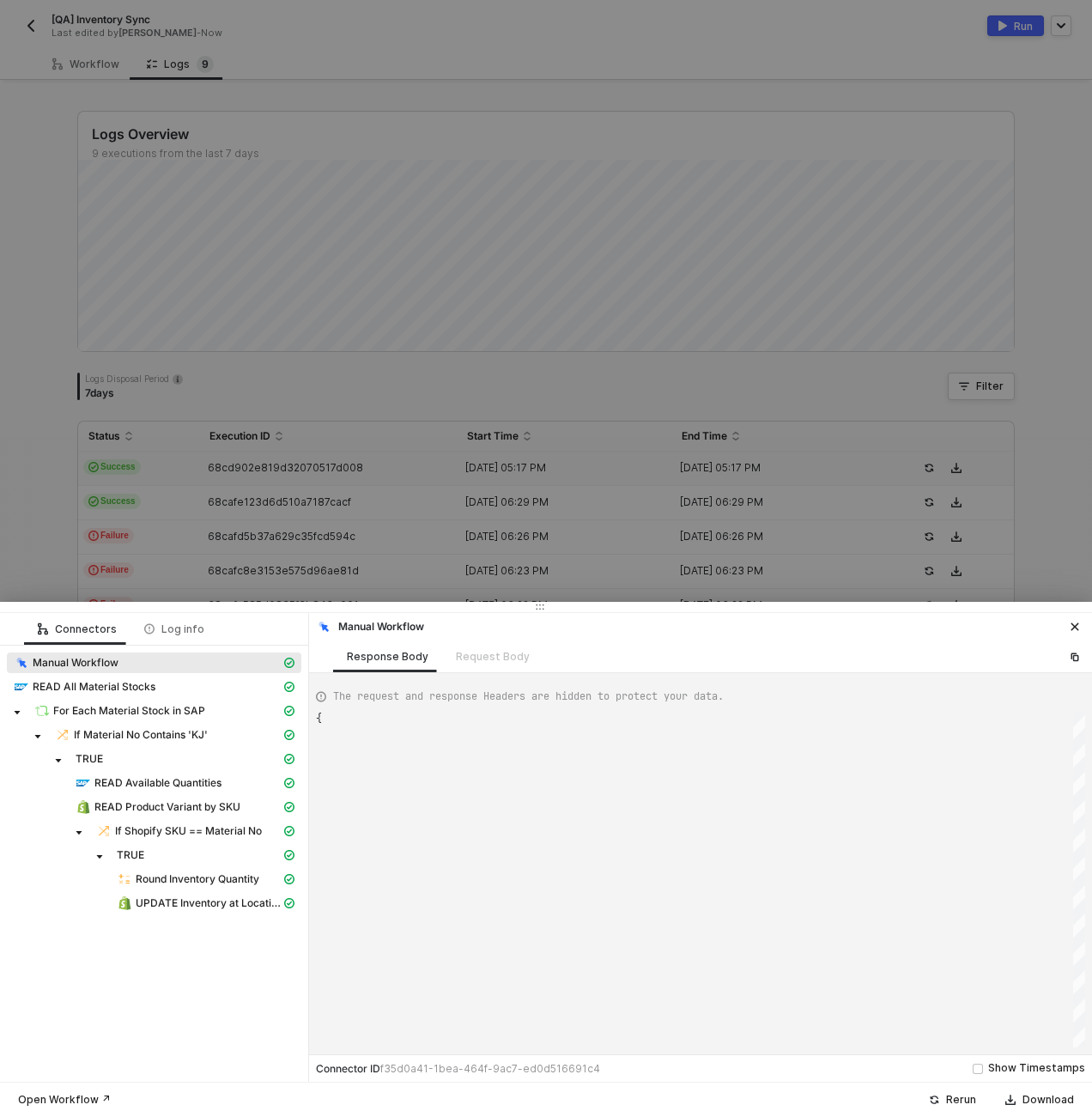
type textarea "{ "json": {}, "id": "a094de3b-da9b-4151-b719-10239c9259de" }"
click at [188, 910] on span "UPDATE Inventory at Location" at bounding box center [208, 904] width 145 height 14
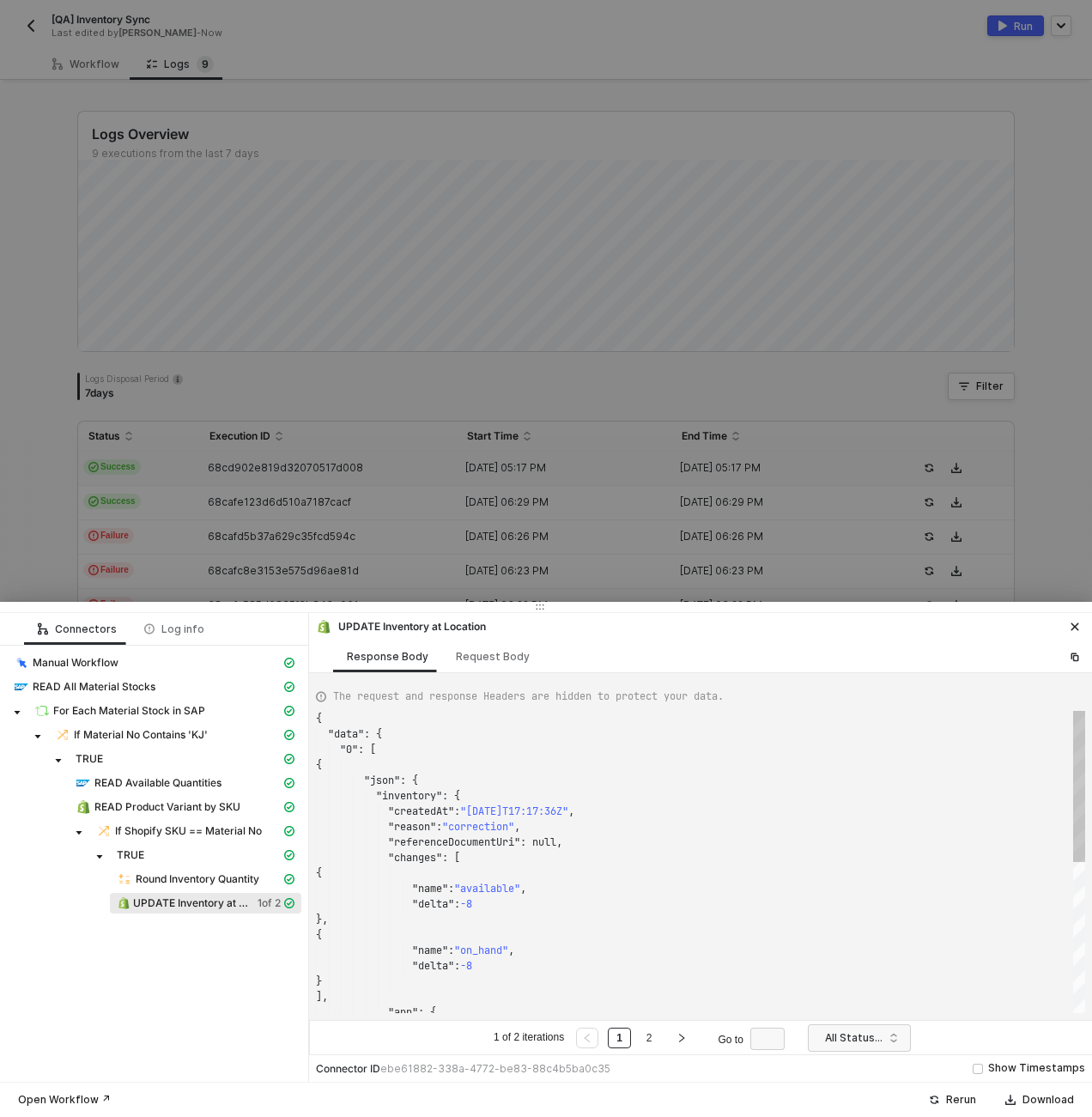
scroll to position [154, 0]
click at [143, 772] on span "READ Available Quantities" at bounding box center [185, 782] width 233 height 20
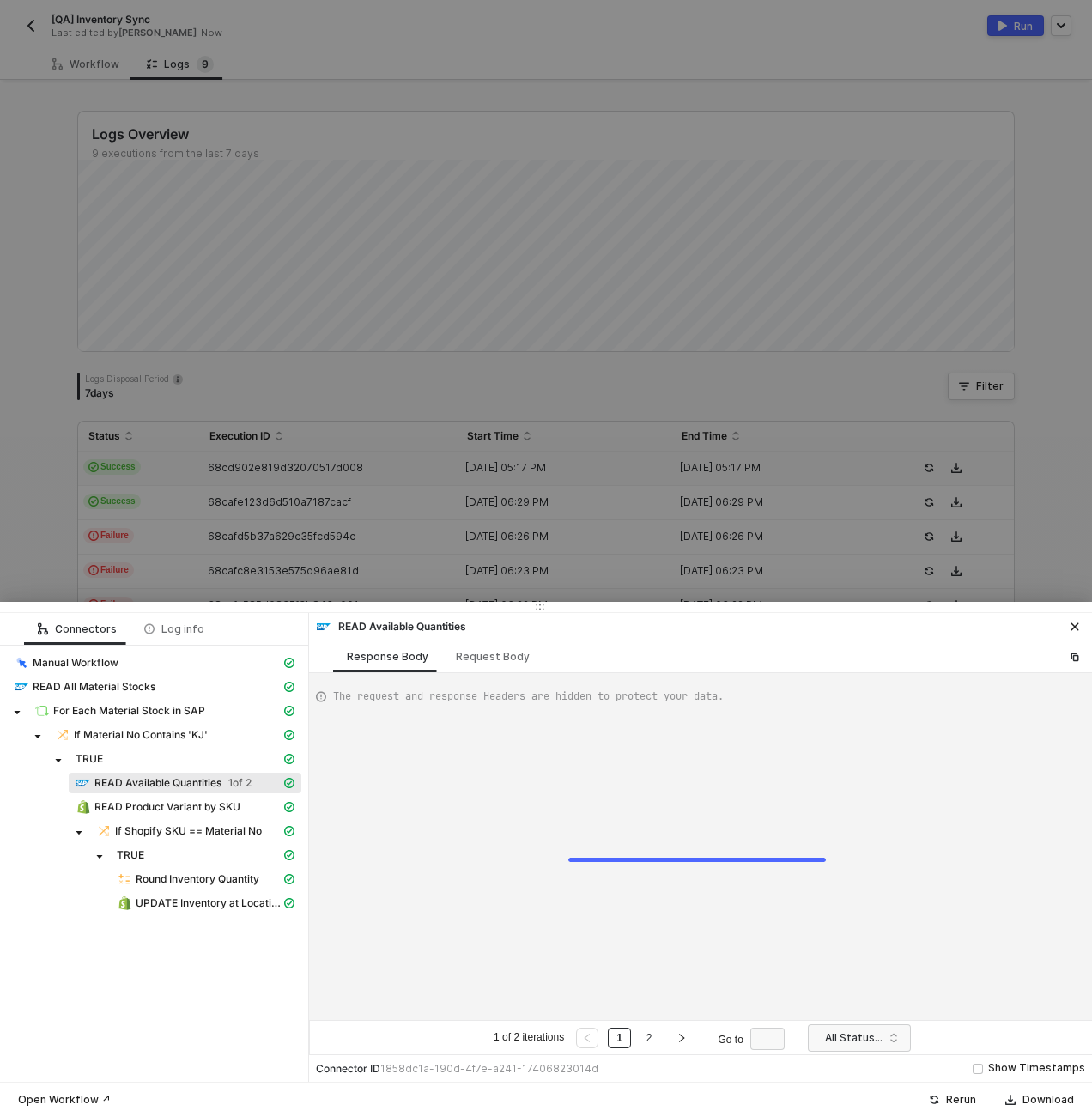
type textarea "{ "data": { "0": [ { "json": { "data": { "data": { "d": { "results": [ {"
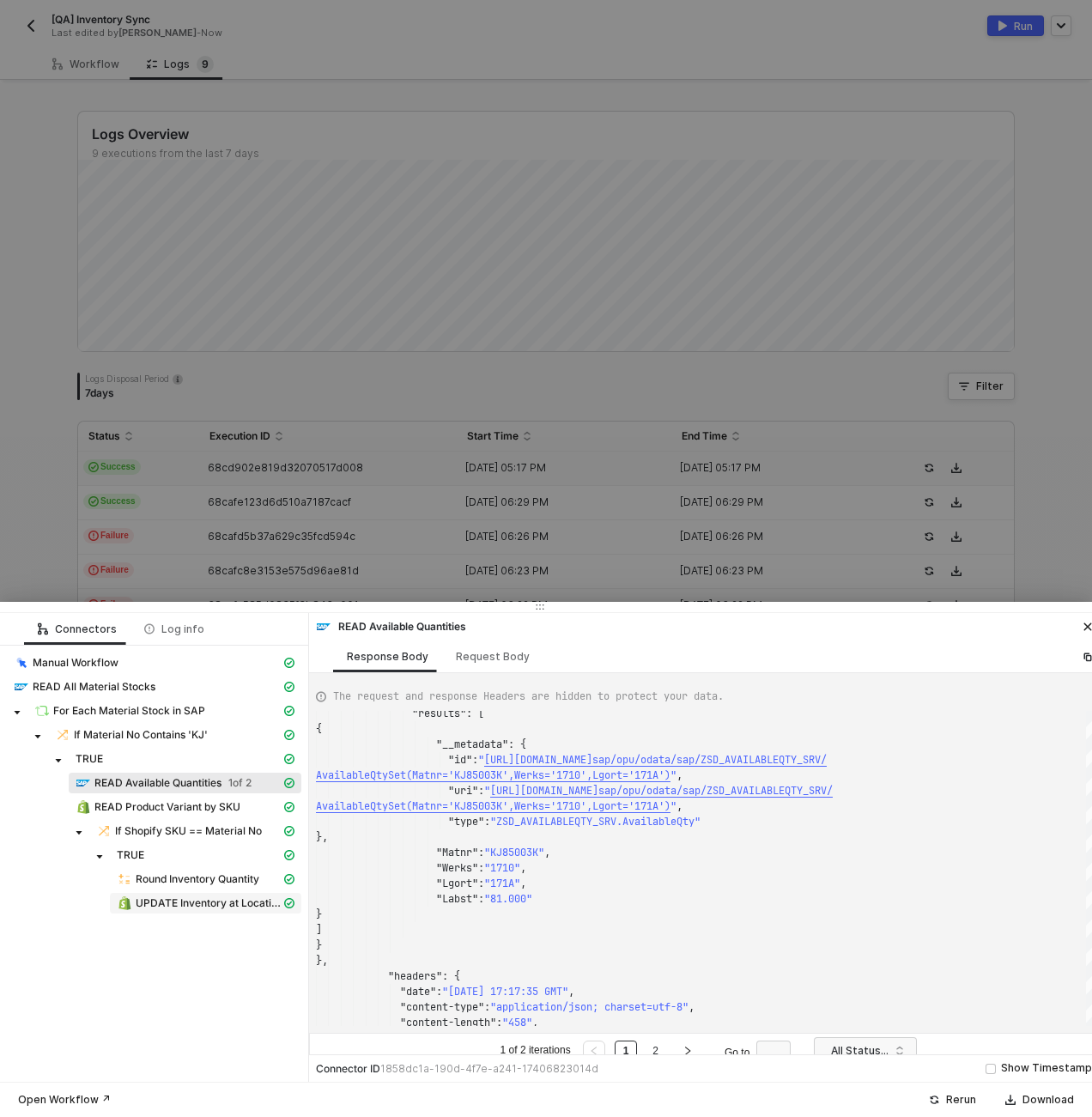
click at [216, 908] on span "UPDATE Inventory at Location" at bounding box center [208, 904] width 145 height 14
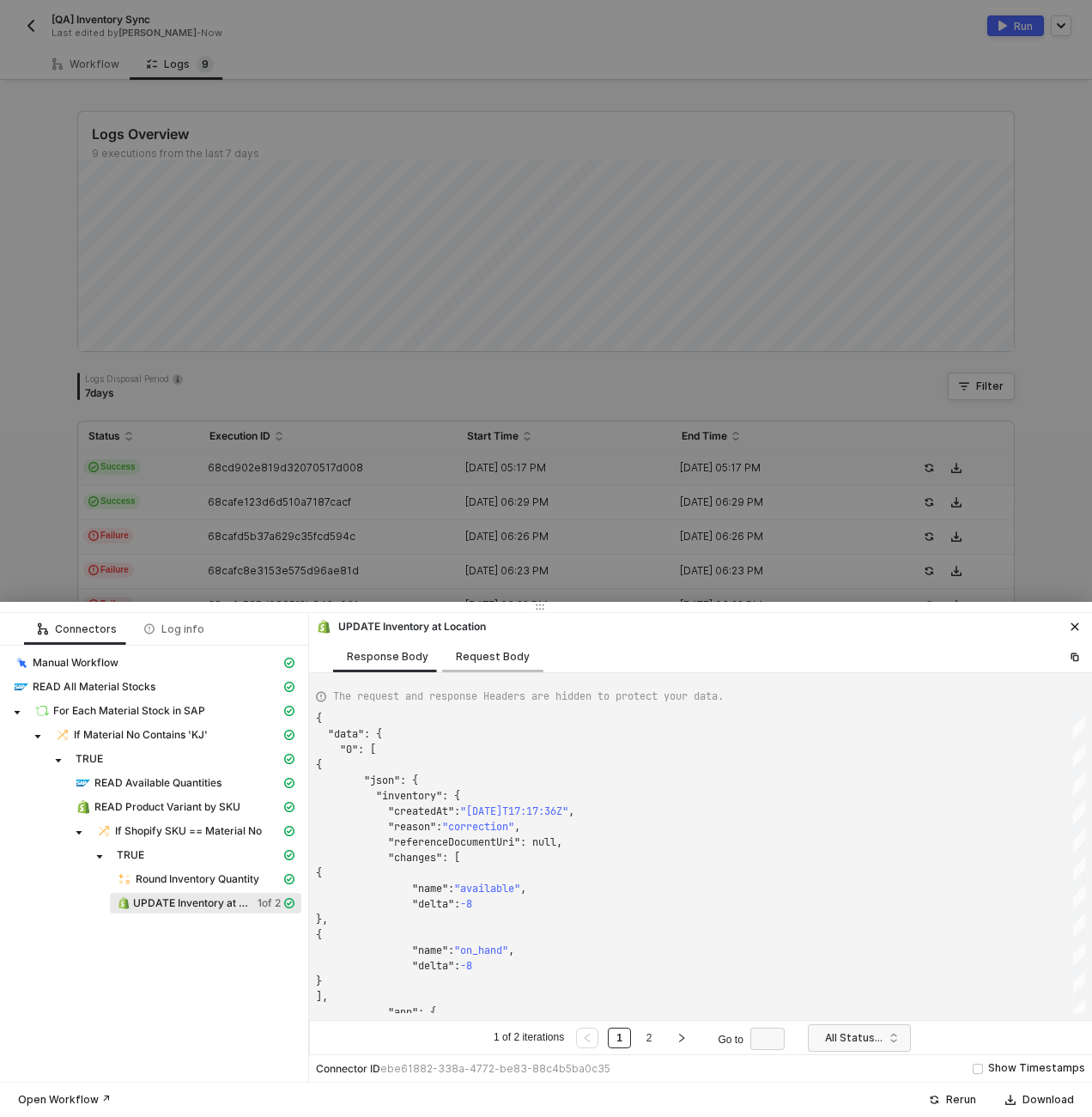
click at [500, 660] on div "Request Body" at bounding box center [492, 657] width 74 height 14
type textarea "[ { "keyValuePairs": [], "apiVersion": "shopifyGraphQL", "resource": "inventory…"
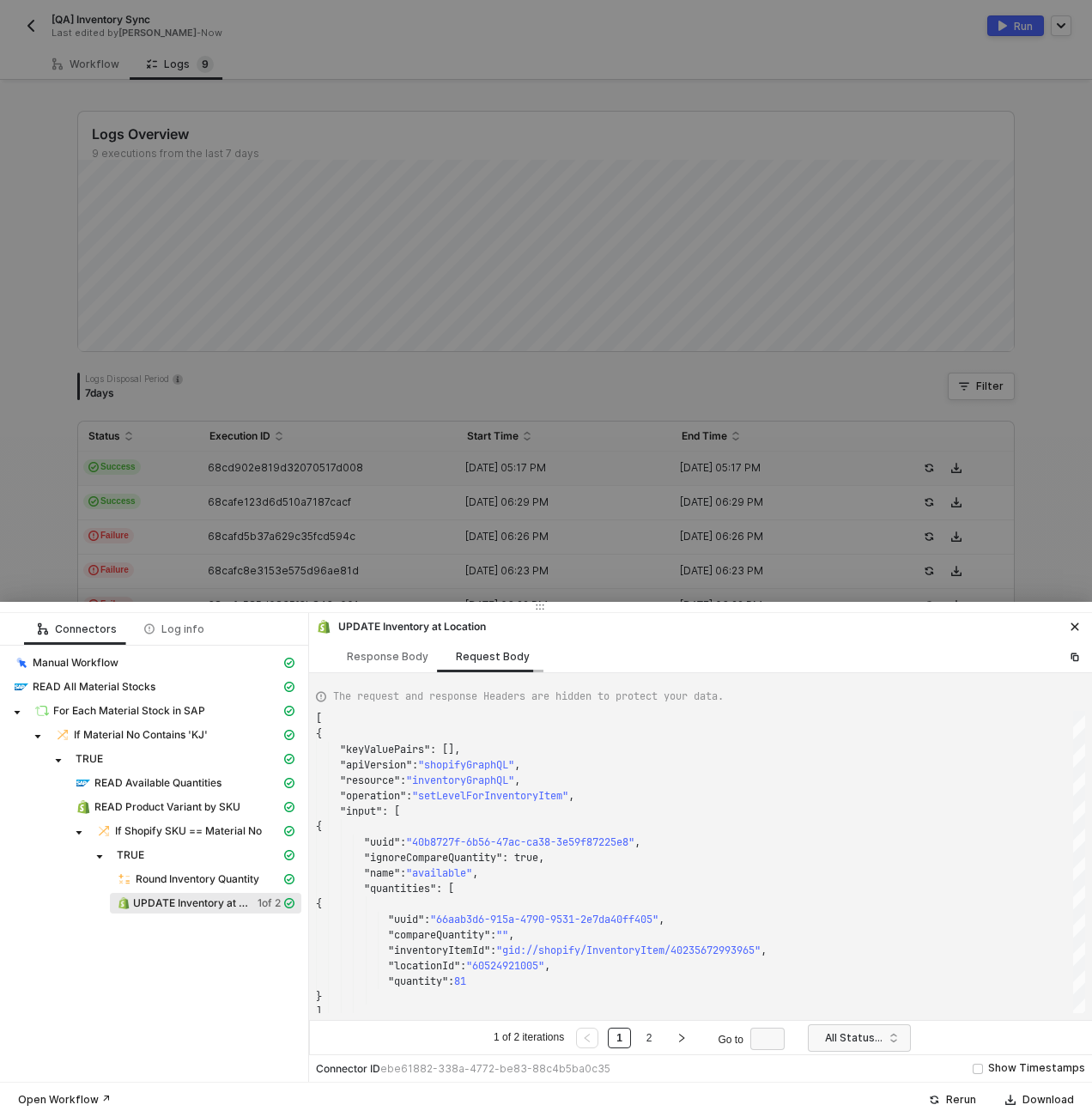
click at [499, 660] on div "Request Body" at bounding box center [492, 657] width 74 height 14
